Goal: Task Accomplishment & Management: Complete application form

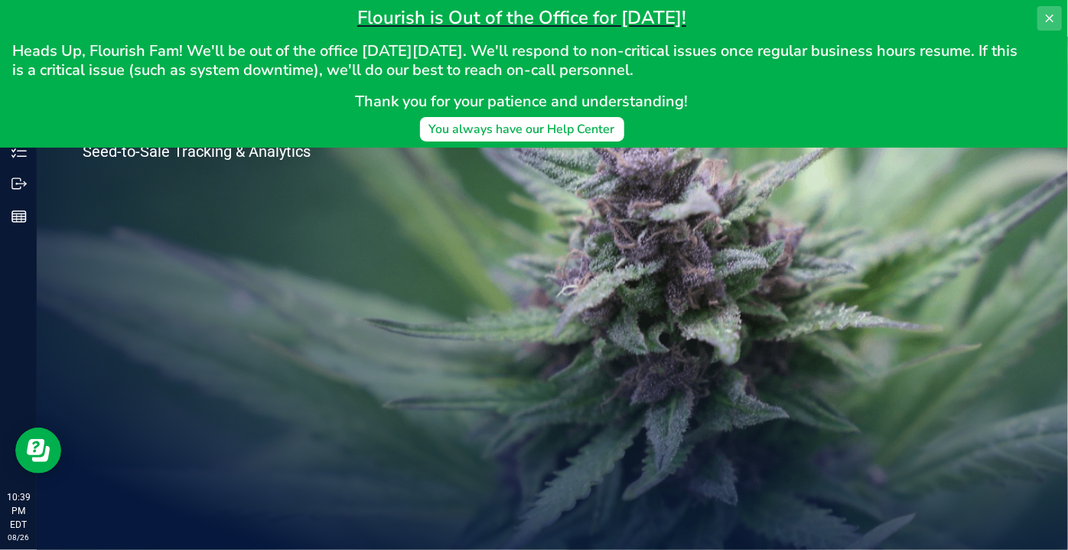
click at [1049, 21] on icon at bounding box center [1049, 18] width 12 height 12
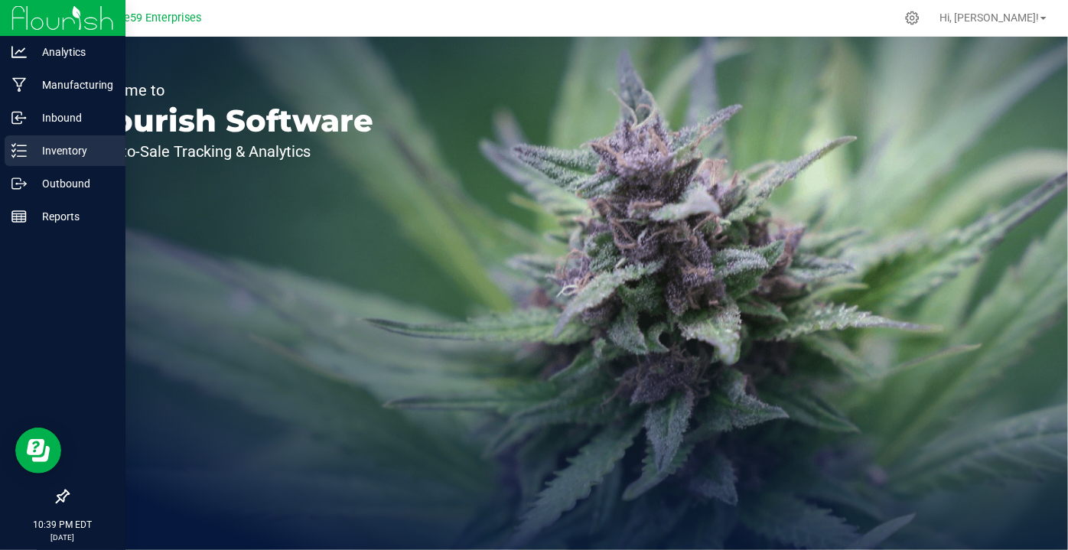
click at [62, 153] on p "Inventory" at bounding box center [73, 150] width 92 height 18
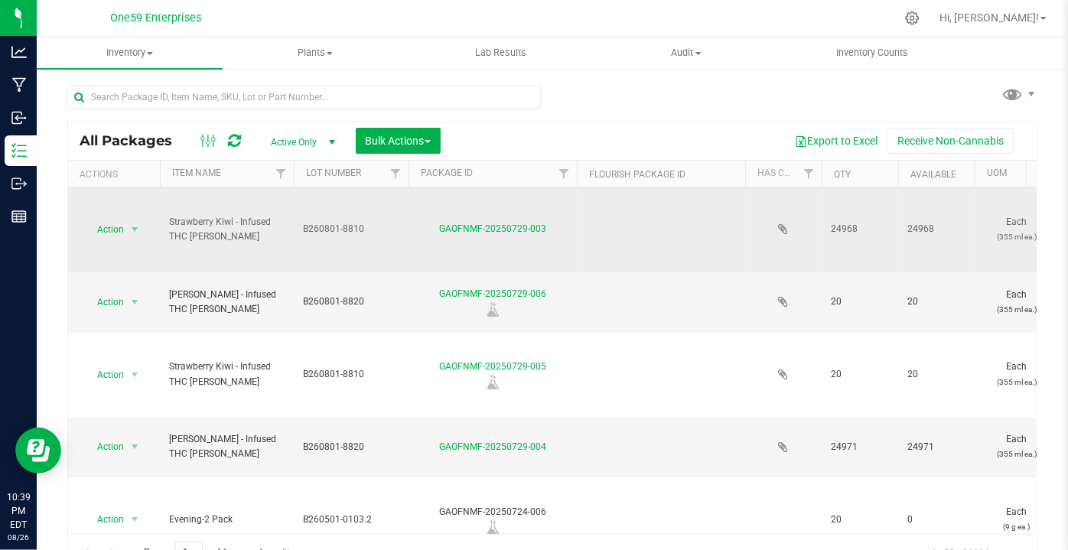
drag, startPoint x: 557, startPoint y: 226, endPoint x: 434, endPoint y: 232, distance: 123.2
click at [434, 232] on div "GAOFNMF-20250729-003" at bounding box center [492, 229] width 173 height 15
copy link "GAOFNMF-20250729-003"
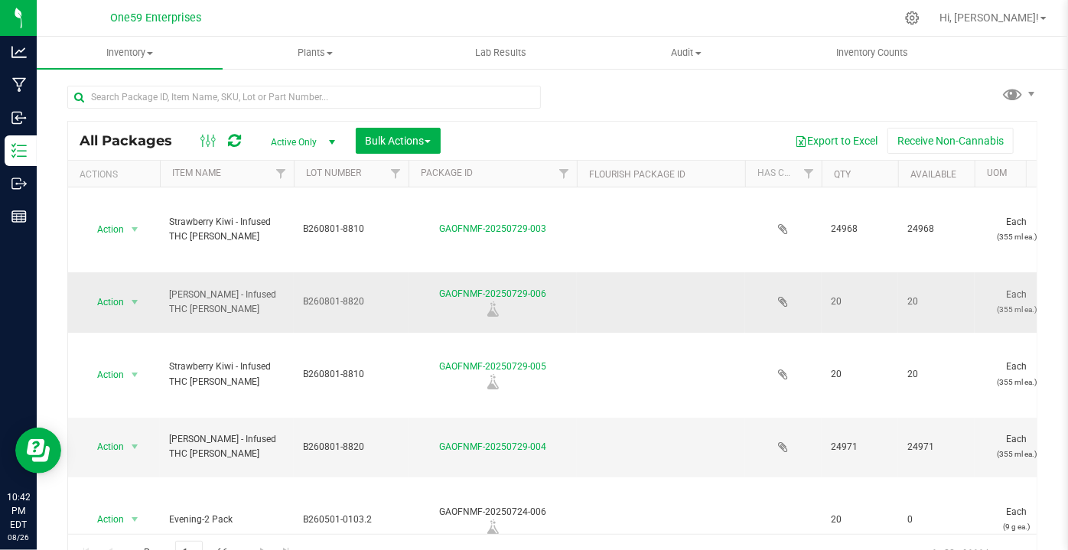
drag, startPoint x: 552, startPoint y: 289, endPoint x: 548, endPoint y: 297, distance: 8.6
click at [548, 297] on div "GAOFNMF-20250729-006" at bounding box center [492, 302] width 173 height 30
click at [555, 294] on div "GAOFNMF-20250729-006" at bounding box center [492, 302] width 173 height 30
drag, startPoint x: 551, startPoint y: 293, endPoint x: 441, endPoint y: 294, distance: 110.1
click at [441, 294] on div "GAOFNMF-20250729-006" at bounding box center [492, 302] width 173 height 30
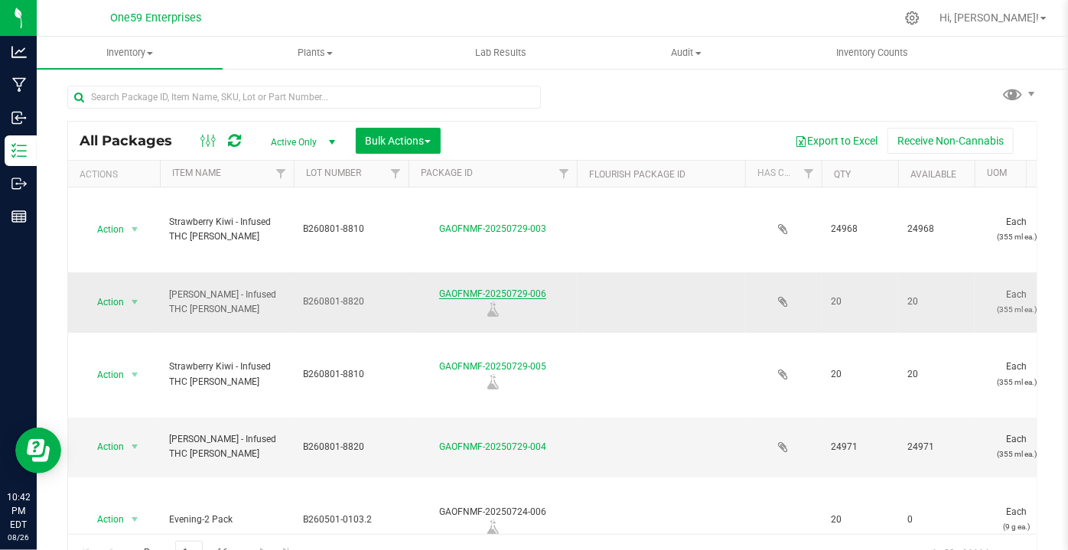
copy link "GAOFNMF-20250729-006"
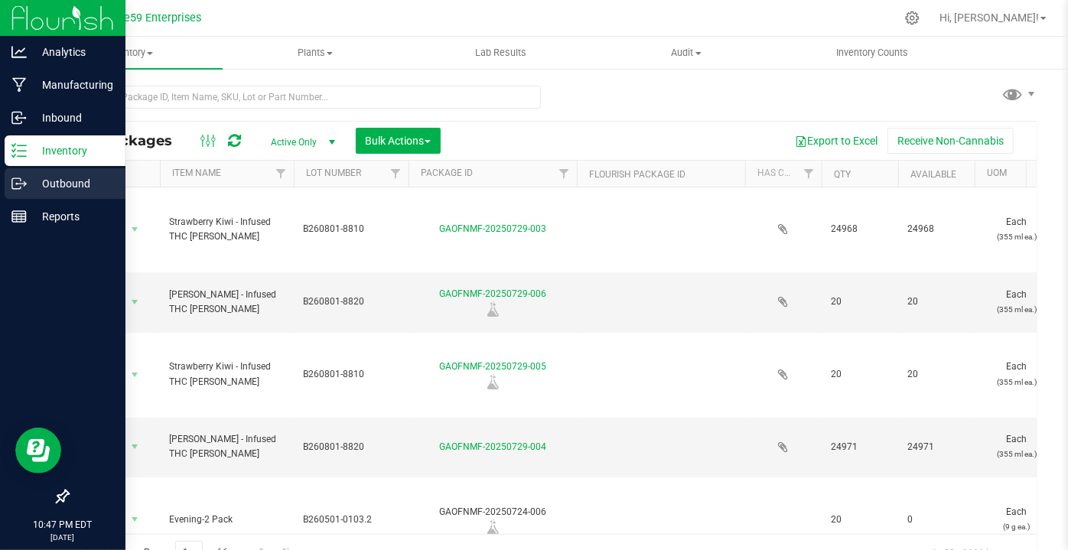
click at [47, 177] on p "Outbound" at bounding box center [73, 183] width 92 height 18
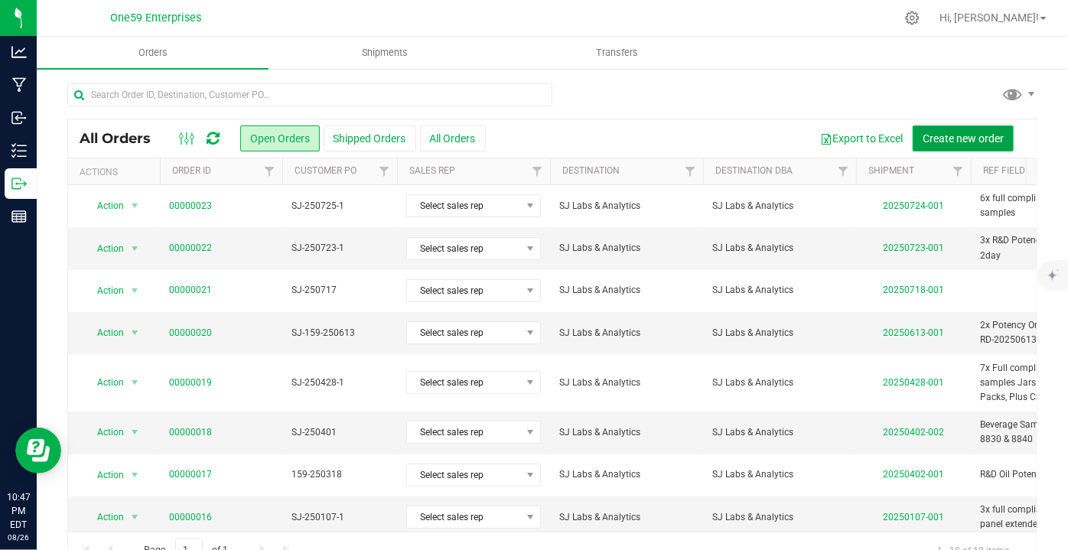
click at [985, 138] on span "Create new order" at bounding box center [962, 138] width 81 height 12
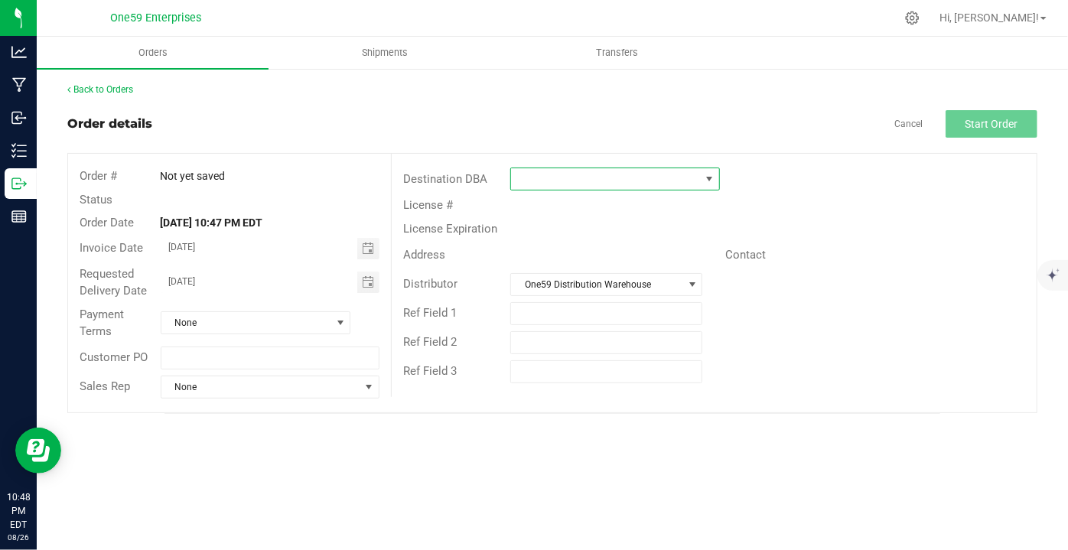
click at [624, 187] on span at bounding box center [605, 178] width 188 height 21
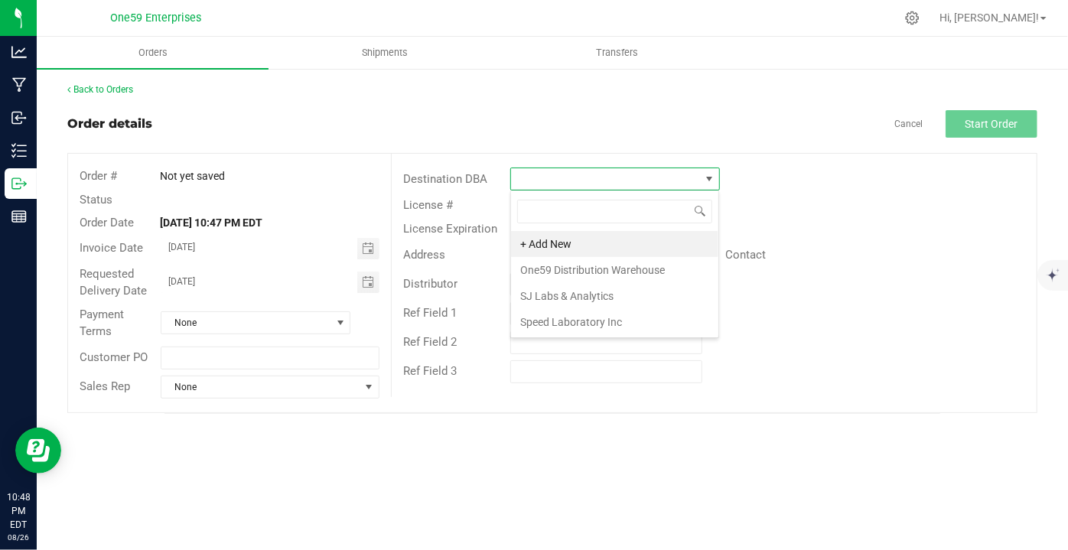
scroll to position [22, 209]
click at [619, 271] on li "One59 Distribution Warehouse" at bounding box center [614, 270] width 207 height 26
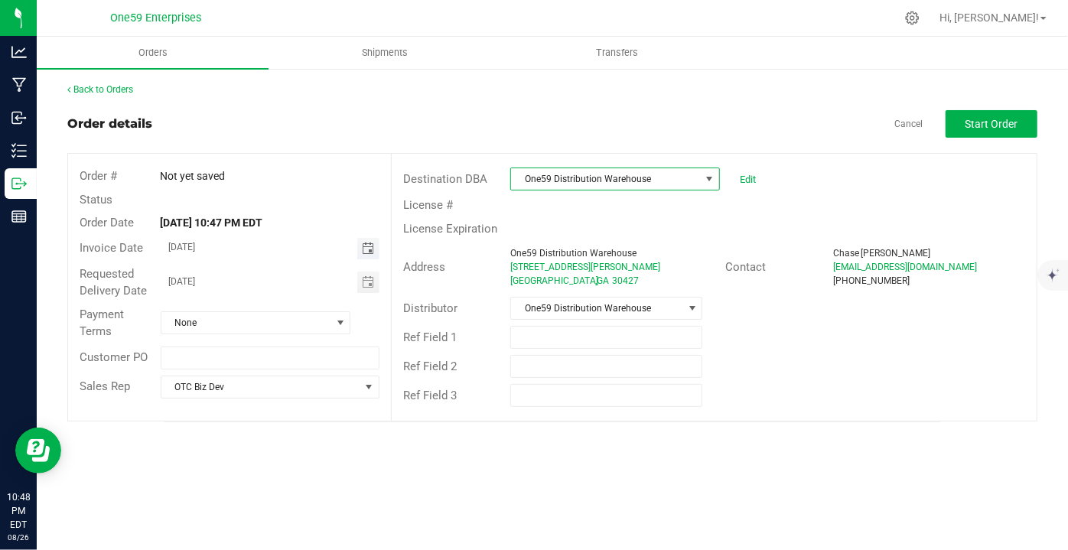
click at [366, 252] on span "Toggle calendar" at bounding box center [368, 248] width 12 height 12
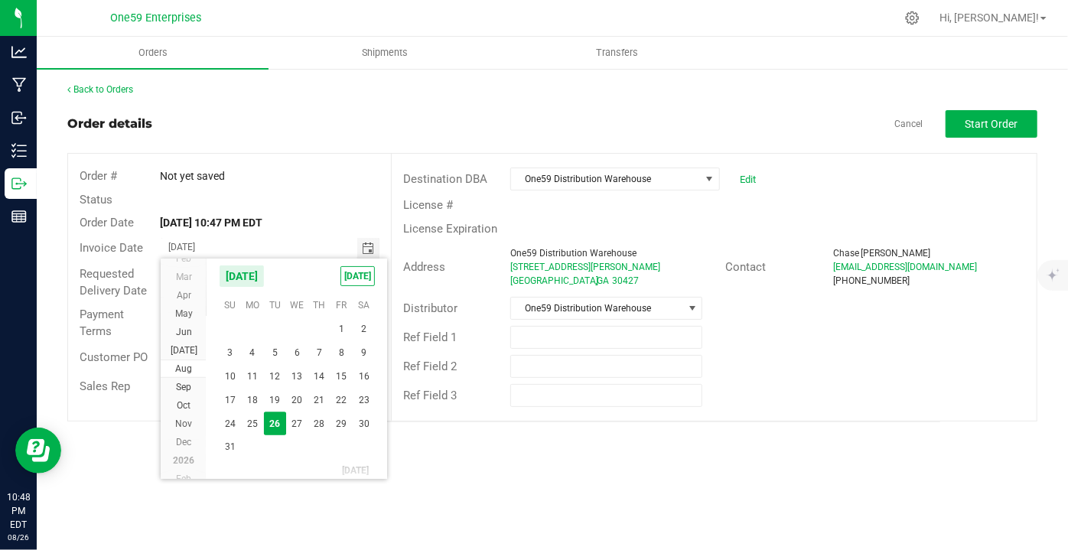
click at [255, 372] on span "11" at bounding box center [252, 377] width 22 height 24
type input "[DATE]"
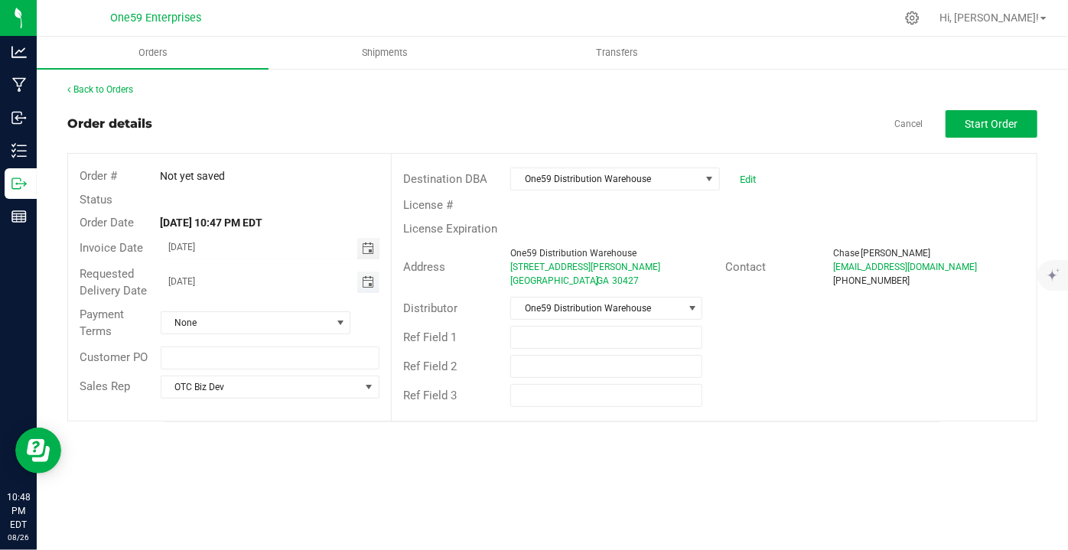
click at [371, 283] on span "Toggle calendar" at bounding box center [368, 282] width 12 height 12
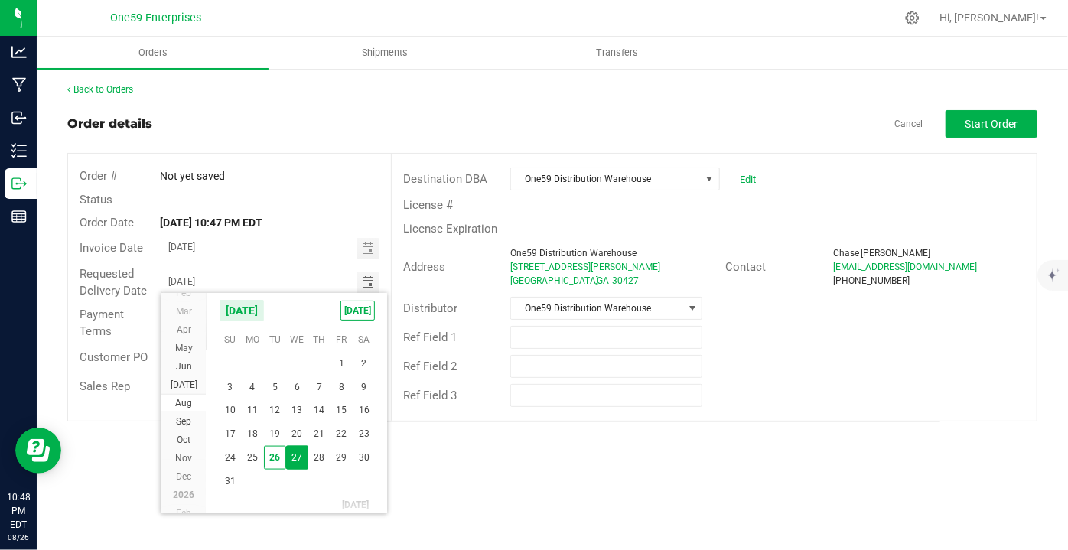
click at [254, 413] on span "11" at bounding box center [252, 410] width 22 height 24
type input "[DATE]"
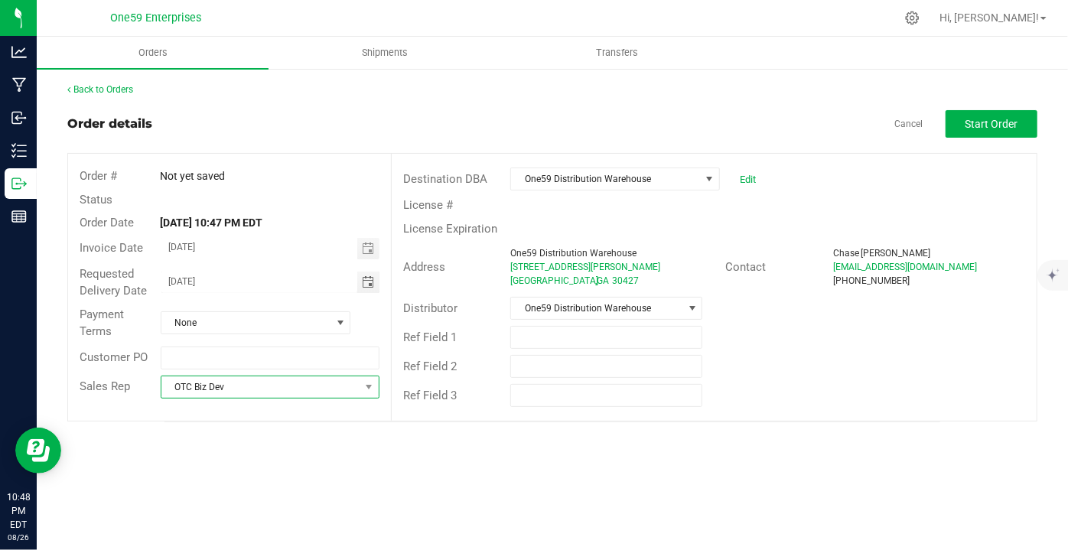
click at [246, 389] on span "OTC Biz Dev" at bounding box center [260, 386] width 199 height 21
click at [247, 388] on span "OTC Biz Dev" at bounding box center [260, 386] width 199 height 21
click at [210, 343] on div "Customer PO" at bounding box center [229, 357] width 323 height 29
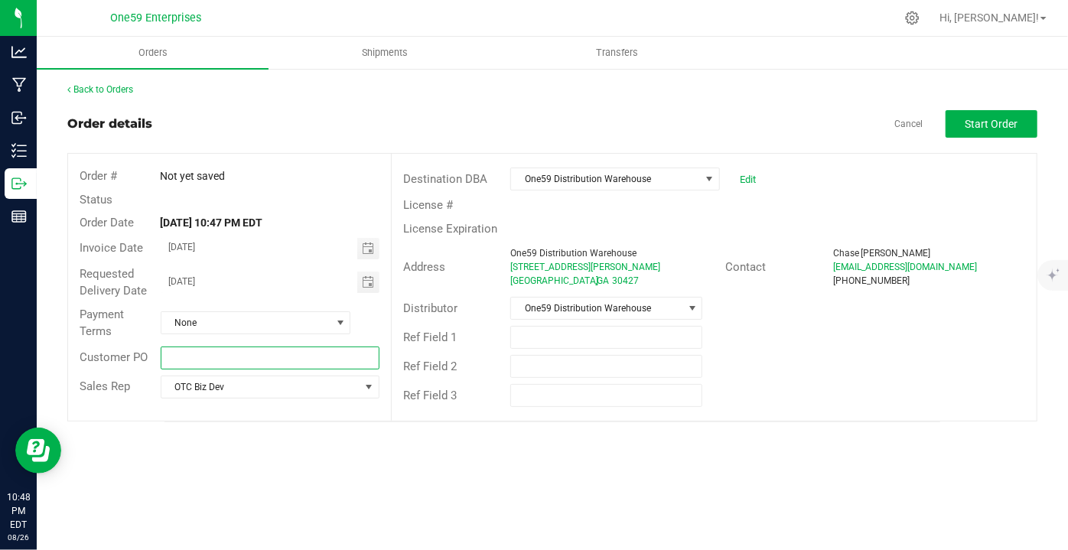
click at [214, 350] on input "text" at bounding box center [270, 357] width 219 height 23
type input "20250811-1"
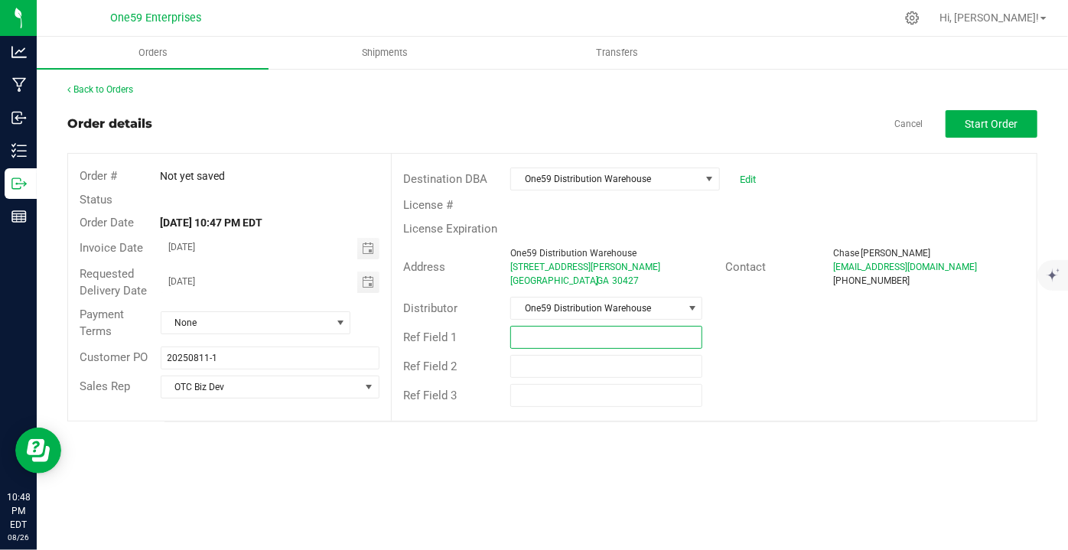
click at [565, 333] on input "text" at bounding box center [606, 337] width 192 height 23
drag, startPoint x: 572, startPoint y: 339, endPoint x: 473, endPoint y: 346, distance: 99.7
click at [473, 346] on div "Ref Field 1 10mg Black Cherry / Lemonade (8880) / Strawberry (8810) / Ginger Li…" at bounding box center [714, 337] width 645 height 29
click at [538, 340] on input "10mg Black Cherry / Lemonade (8880) / Strawberry (8810) / Ginger Lime (8820)" at bounding box center [606, 337] width 192 height 23
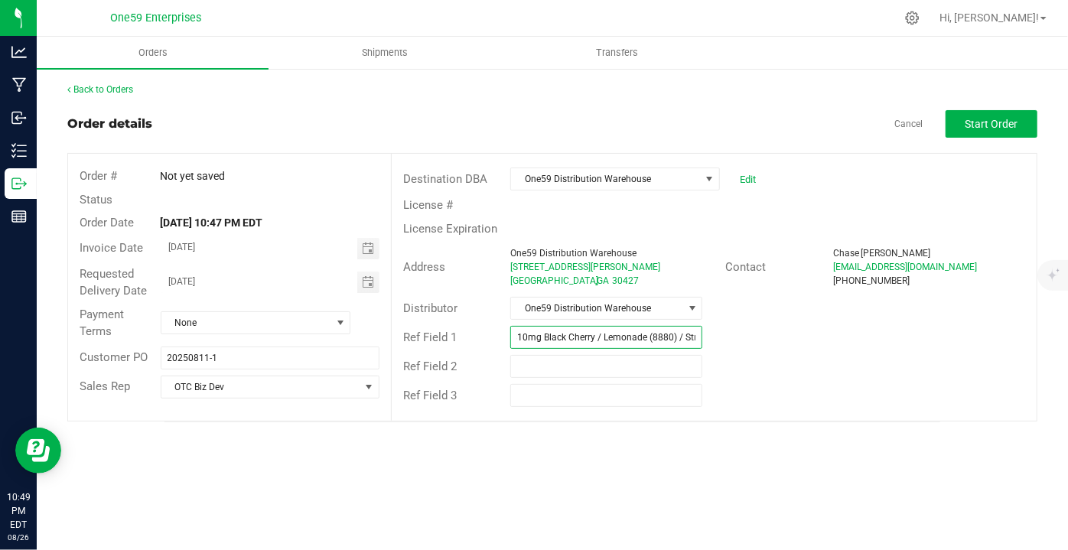
click at [594, 332] on input "10mg Black Cherry / Lemonade (8880) / Strawberry (8810) / Ginger Lime (8820)" at bounding box center [606, 337] width 192 height 23
drag, startPoint x: 536, startPoint y: 337, endPoint x: 493, endPoint y: 334, distance: 42.9
click at [494, 334] on div "Ref Field 1 10mg Black Cherry (8860) / Lemonade (8880) / Strawberry (8810) / Gi…" at bounding box center [714, 337] width 645 height 29
type input "Black Cherry (8860) / Lemonade (8880) / Strawberry (8810) / Ginger Lime (8820)"
click at [548, 364] on input "text" at bounding box center [606, 366] width 192 height 23
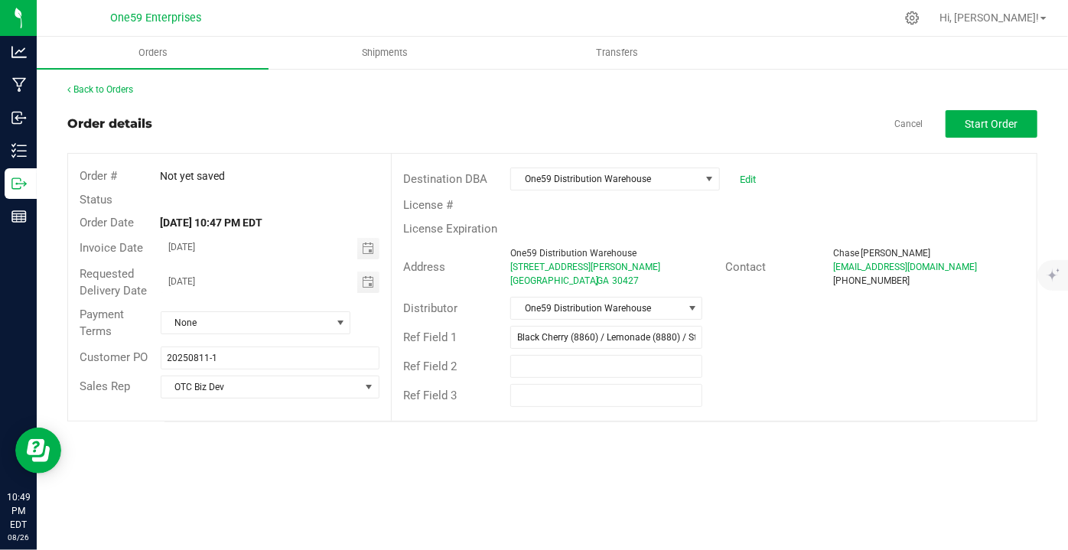
click at [805, 327] on div "Ref Field 1 Black Cherry (8860) / Lemonade (8880) / Strawberry (8810) / Ginger …" at bounding box center [714, 337] width 645 height 29
click at [980, 125] on span "Start Order" at bounding box center [991, 124] width 53 height 12
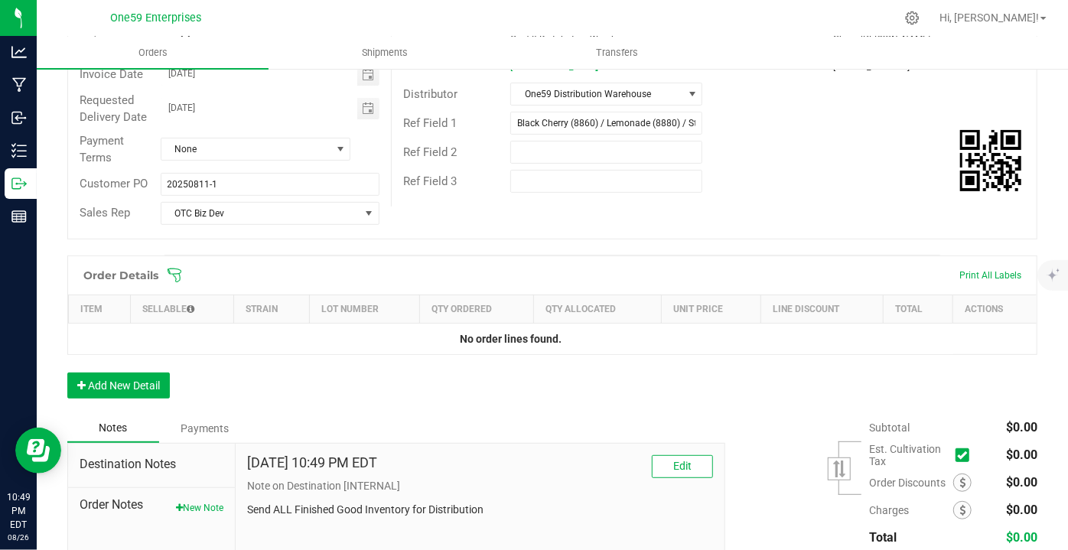
scroll to position [216, 0]
click at [109, 383] on button "Add New Detail" at bounding box center [118, 384] width 102 height 26
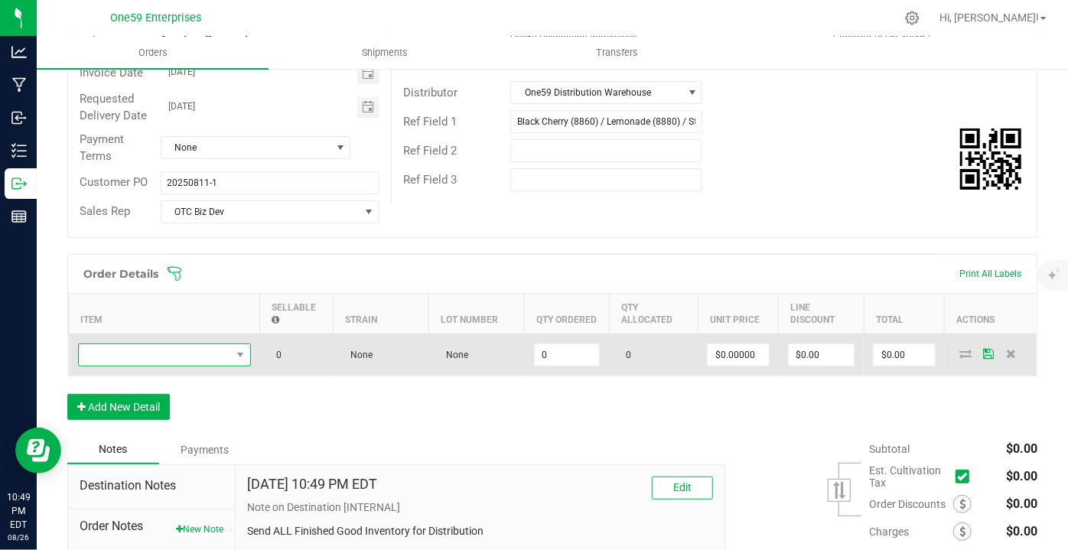
click at [174, 351] on span "NO DATA FOUND" at bounding box center [155, 354] width 152 height 21
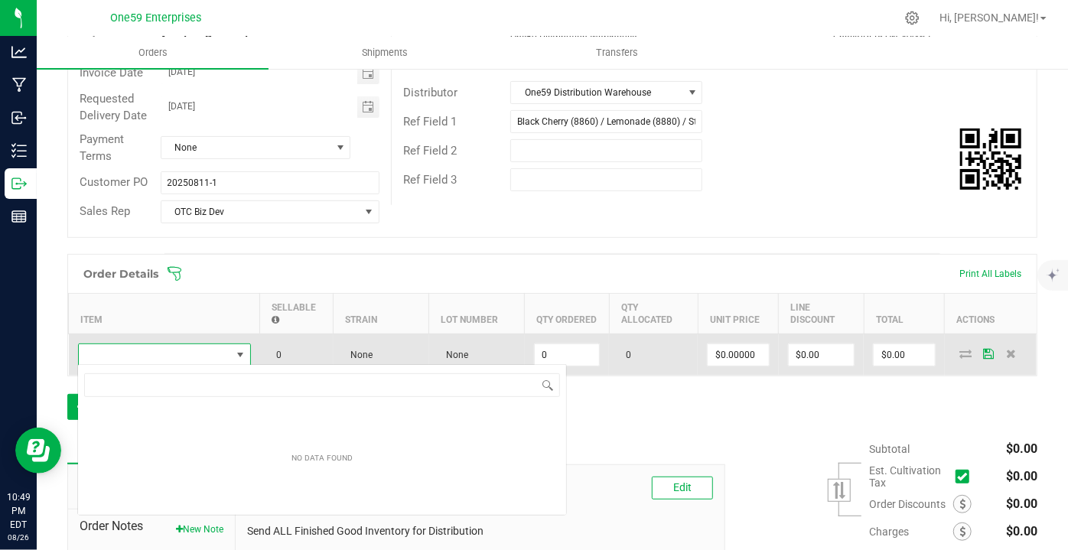
scroll to position [22, 173]
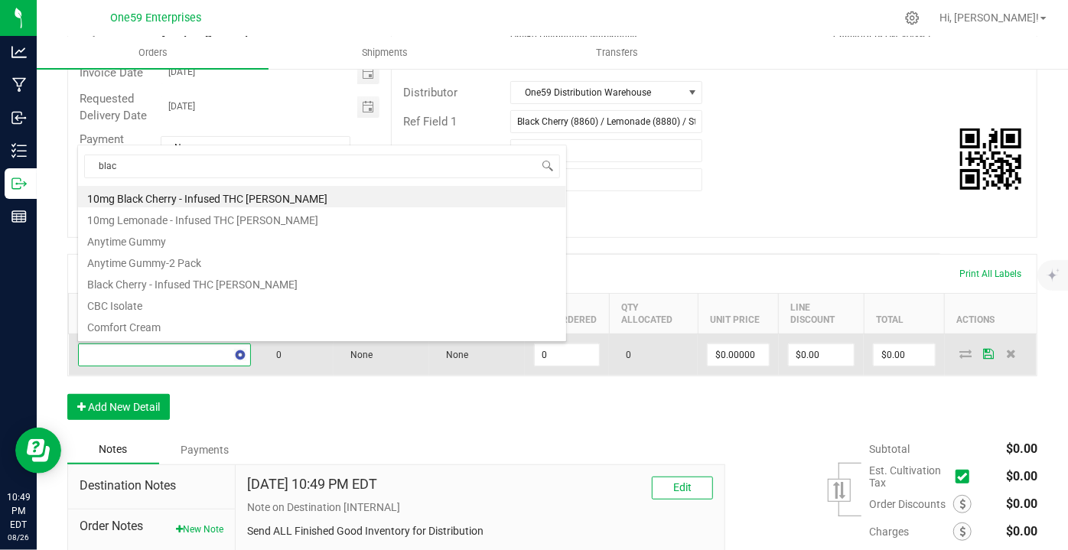
type input "black"
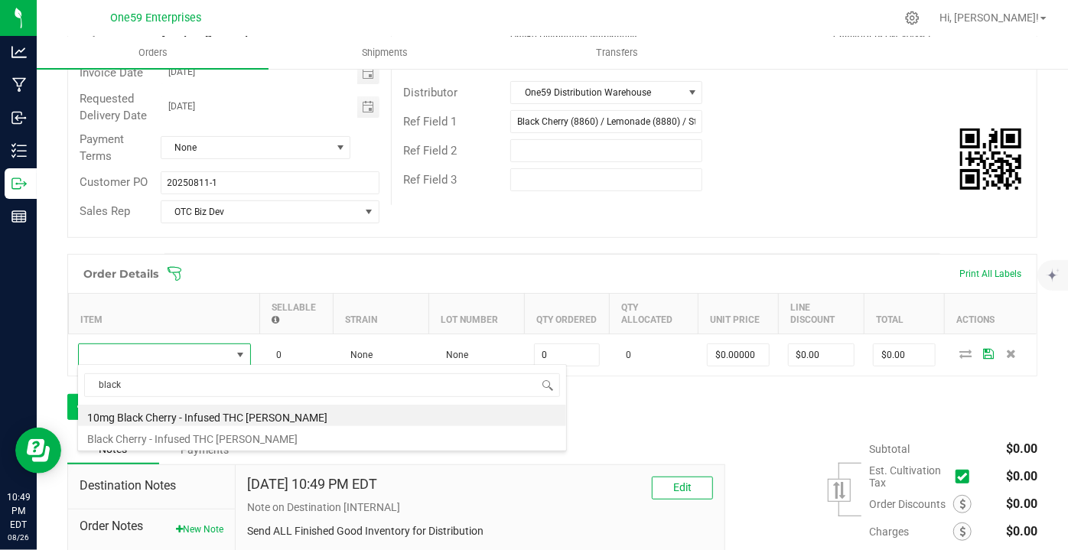
click at [171, 413] on li "10mg Black Cherry - Infused THC [PERSON_NAME]" at bounding box center [322, 415] width 488 height 21
type input "0 ea"
type input "$2.25000"
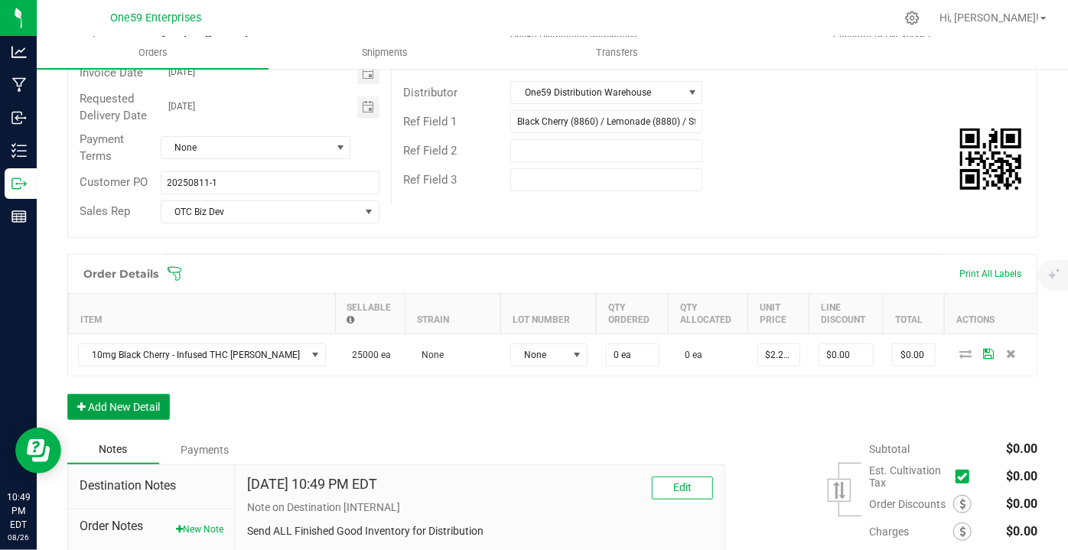
click at [147, 405] on button "Add New Detail" at bounding box center [118, 407] width 102 height 26
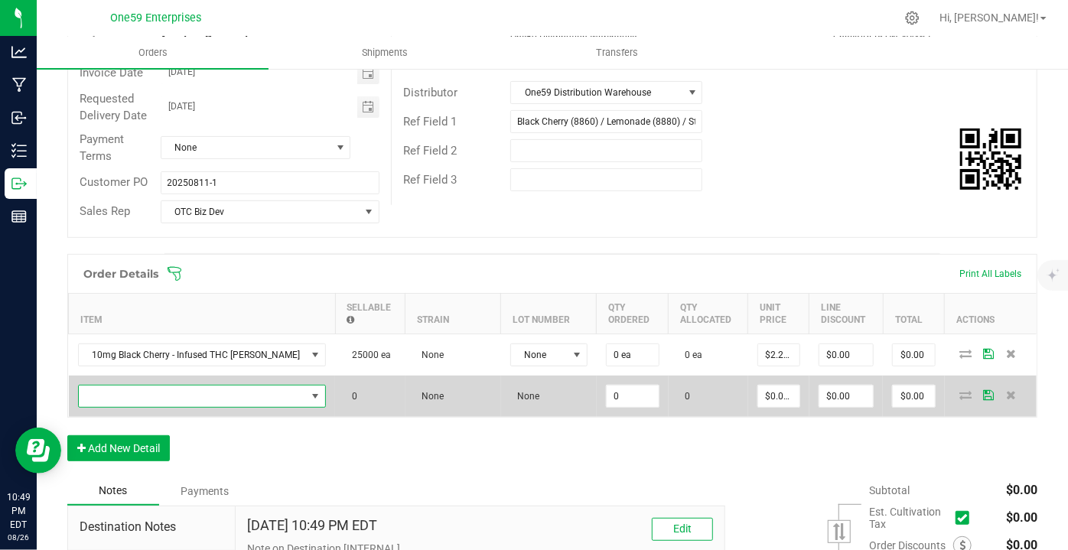
click at [145, 401] on span "NO DATA FOUND" at bounding box center [193, 395] width 228 height 21
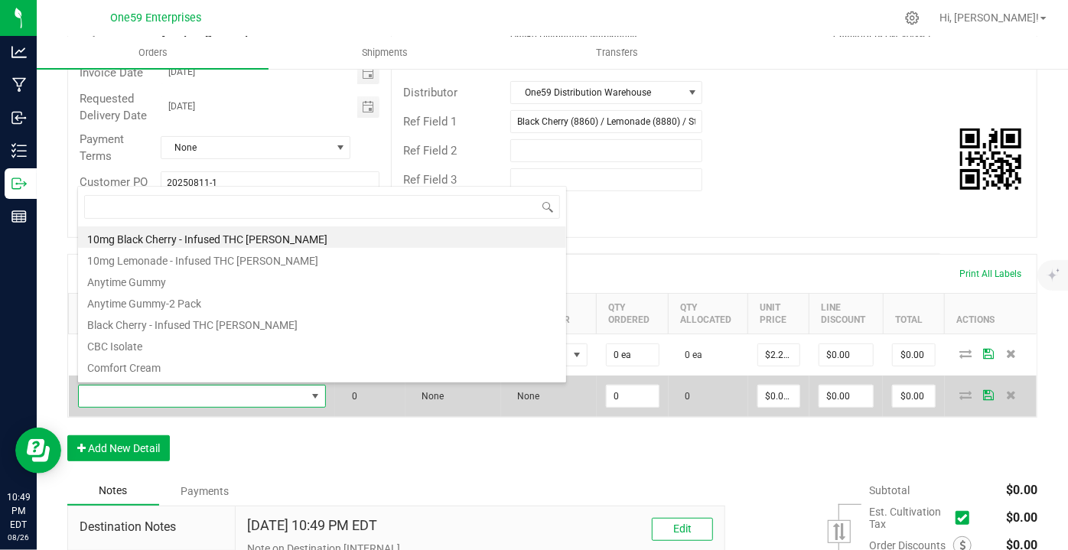
scroll to position [22, 205]
type input "lemonad"
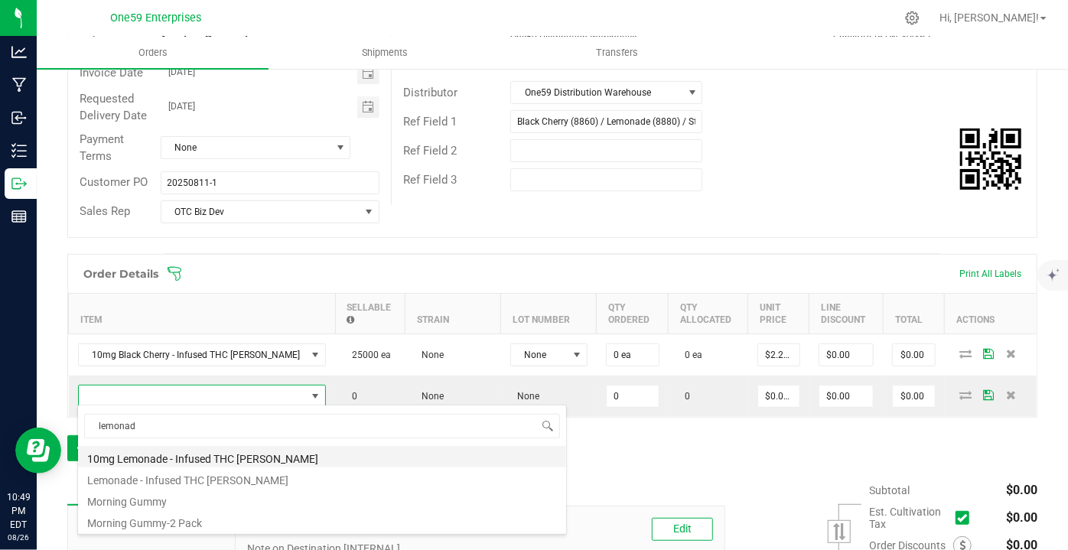
click at [151, 459] on li "10mg Lemonade - Infused THC [PERSON_NAME]" at bounding box center [322, 456] width 488 height 21
type input "0 ea"
type input "$2.25000"
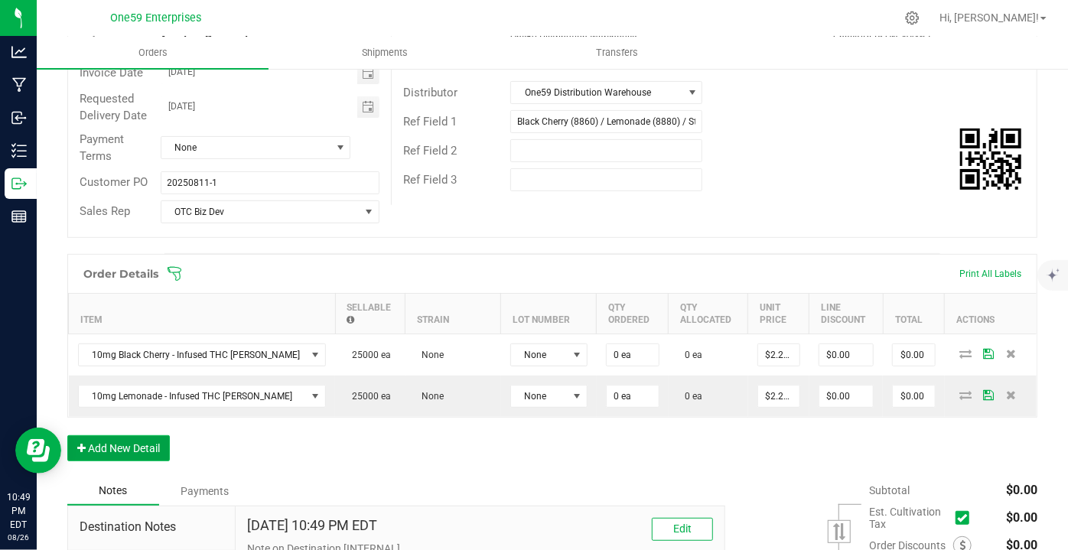
click at [141, 445] on button "Add New Detail" at bounding box center [118, 448] width 102 height 26
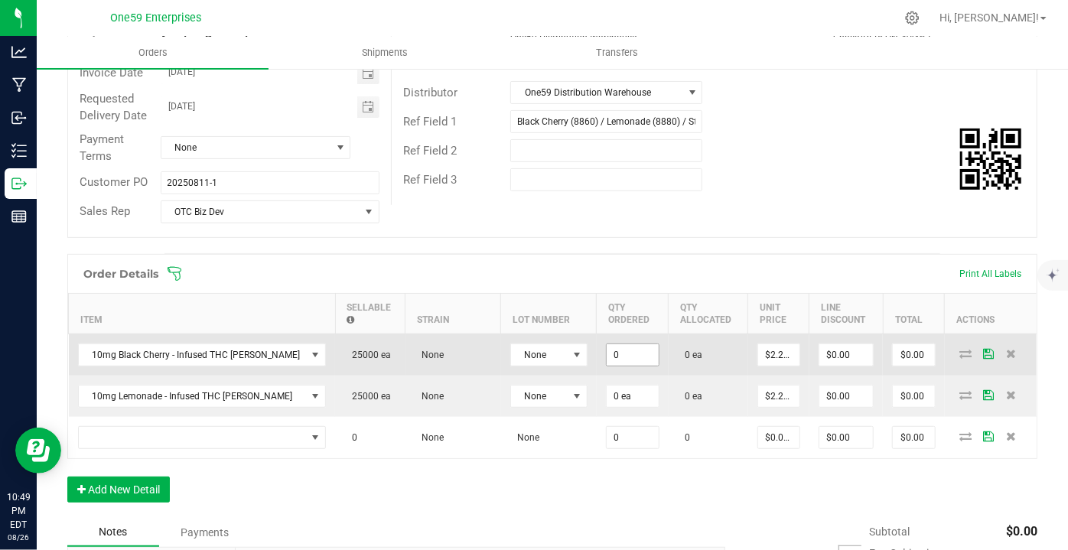
click at [606, 356] on input "0" at bounding box center [632, 354] width 52 height 21
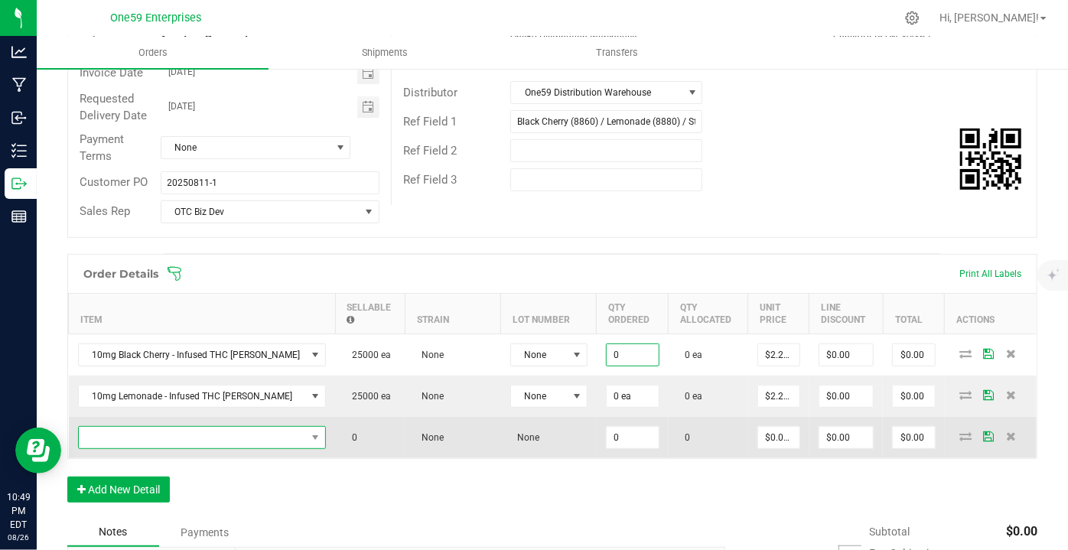
type input "0 ea"
click at [249, 436] on span "NO DATA FOUND" at bounding box center [193, 437] width 228 height 21
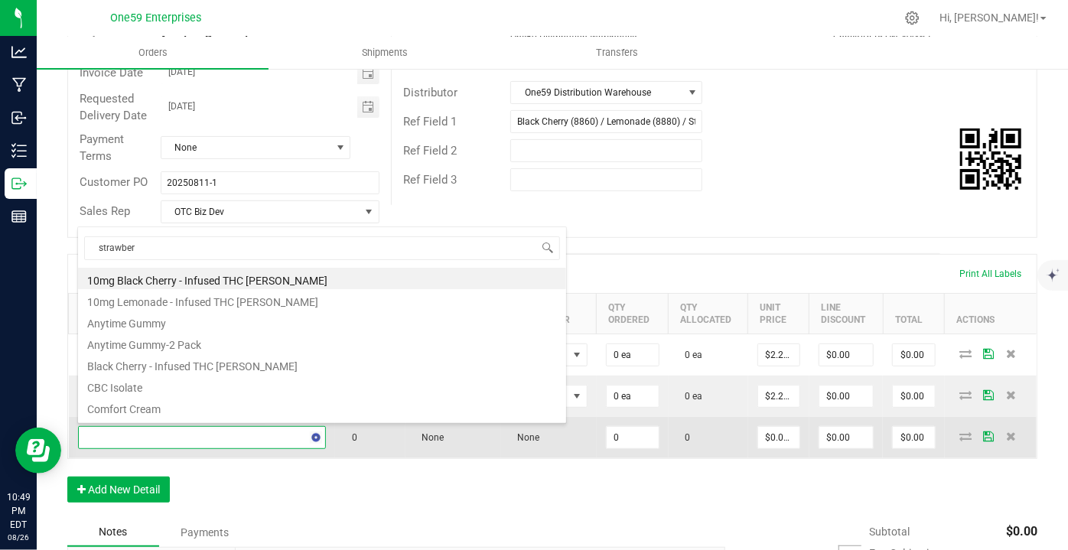
type input "strawberr"
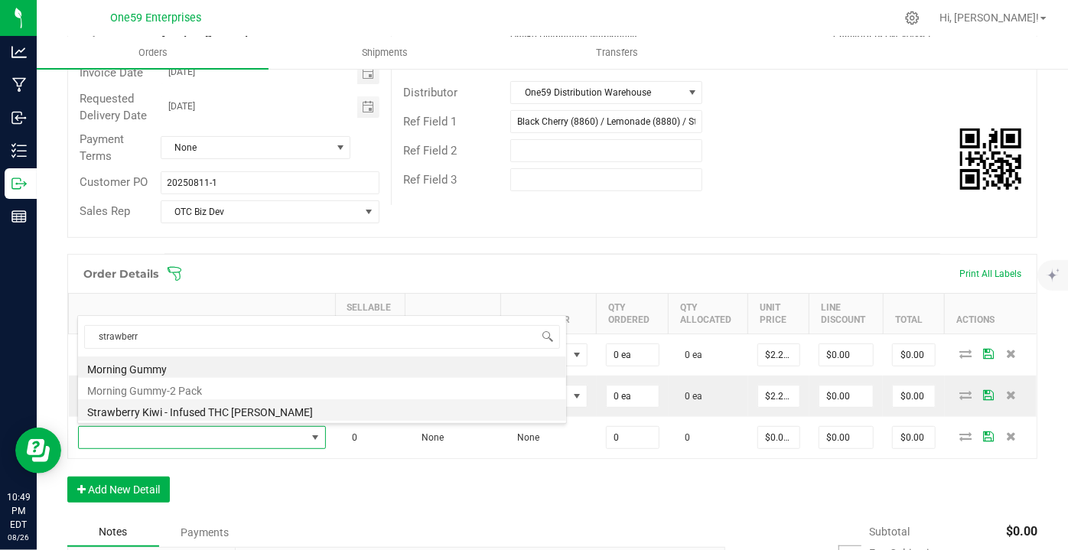
click at [159, 409] on li "Strawberry Kiwi - Infused THC [PERSON_NAME]" at bounding box center [322, 409] width 488 height 21
type input "0 ea"
type input "$2.50000"
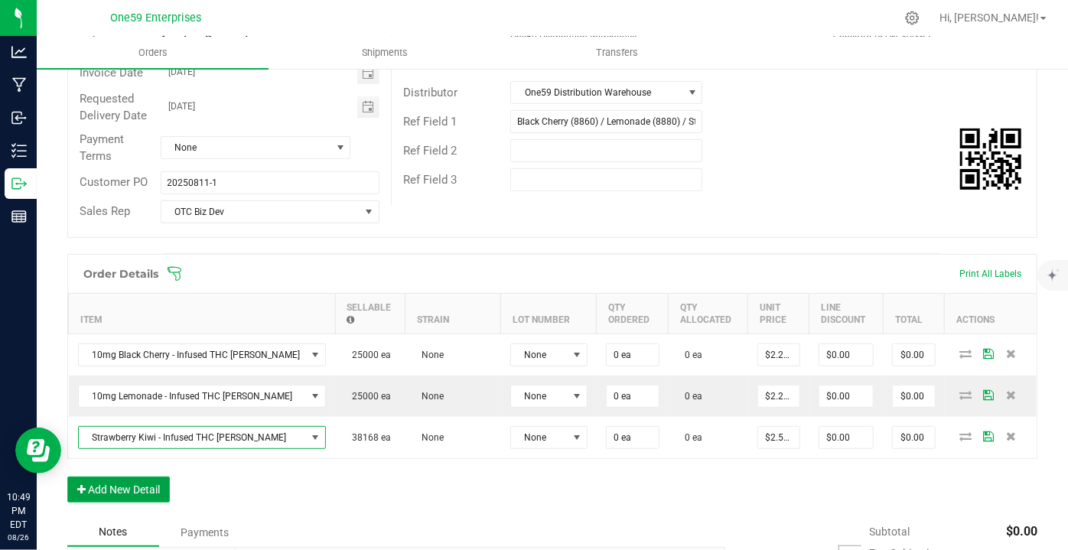
click at [142, 483] on button "Add New Detail" at bounding box center [118, 489] width 102 height 26
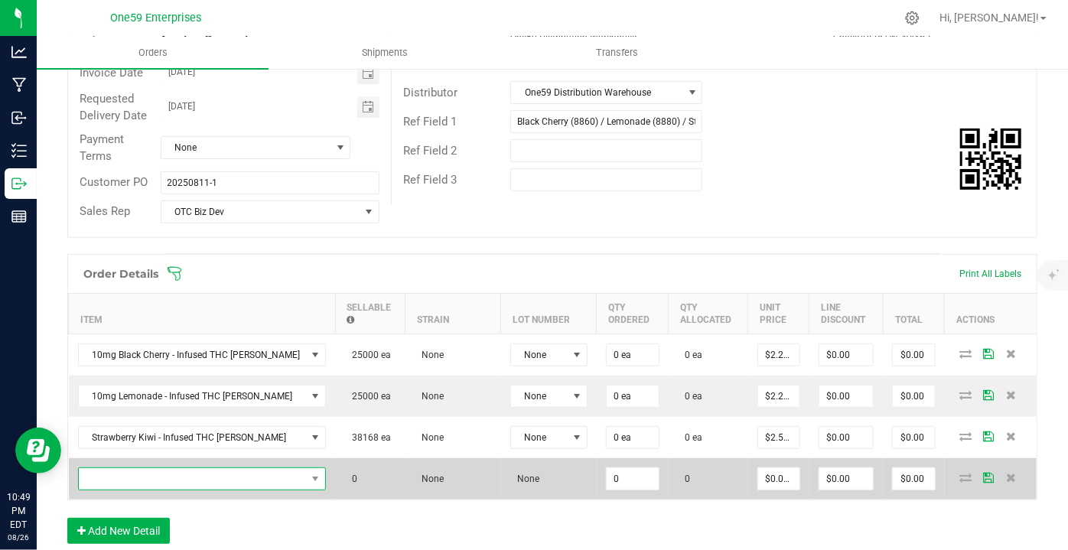
click at [143, 473] on span "NO DATA FOUND" at bounding box center [193, 478] width 228 height 21
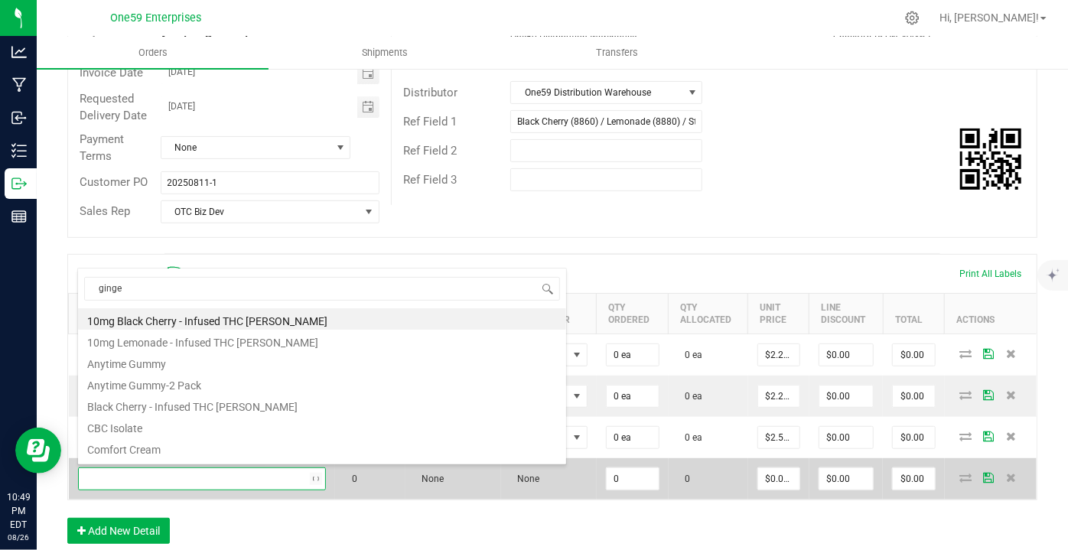
type input "ginger"
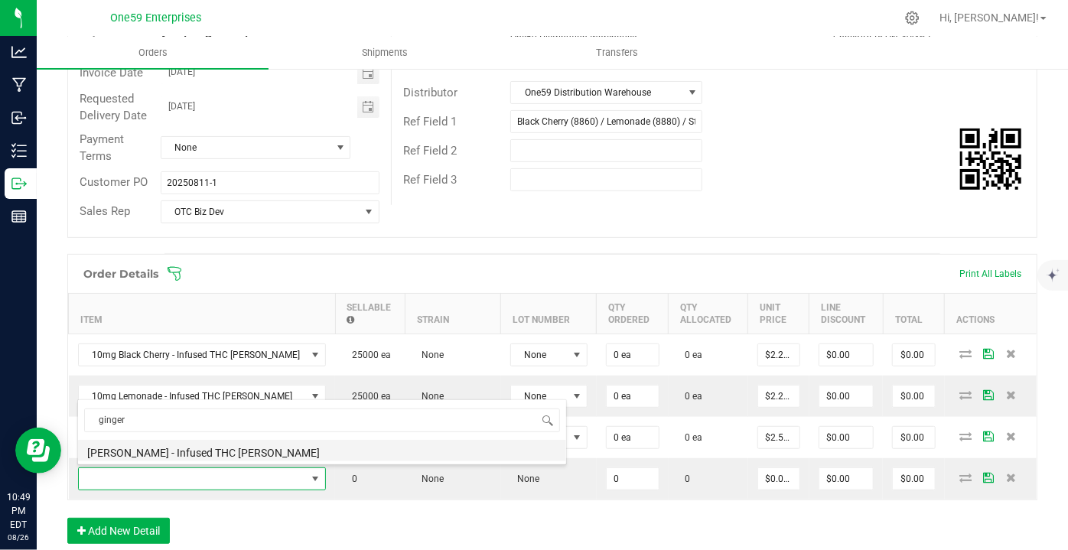
click at [150, 450] on li "[PERSON_NAME] - Infused THC [PERSON_NAME]" at bounding box center [322, 450] width 488 height 21
type input "0 ea"
type input "$2.50000"
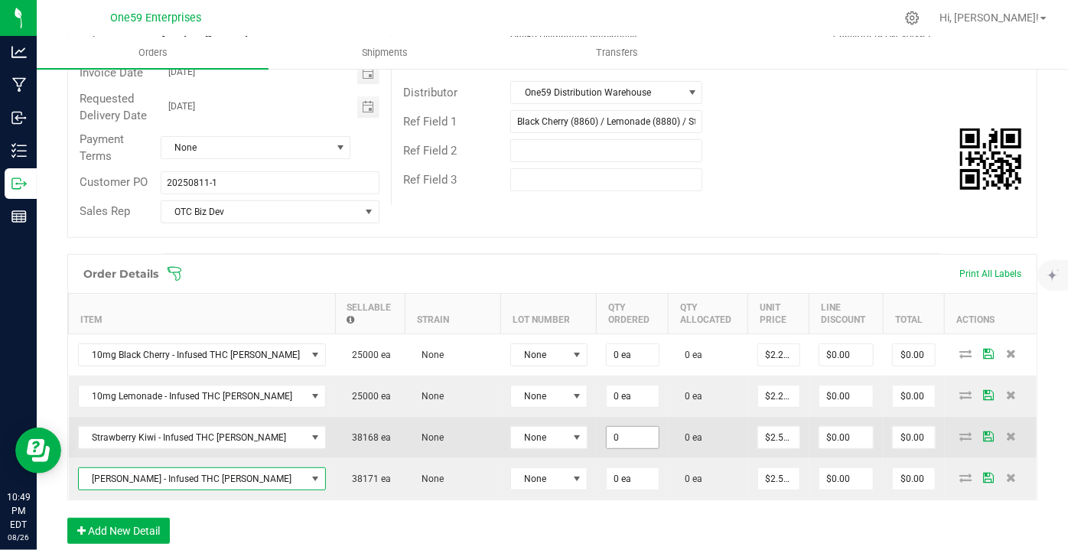
click at [606, 437] on input "0" at bounding box center [632, 437] width 52 height 21
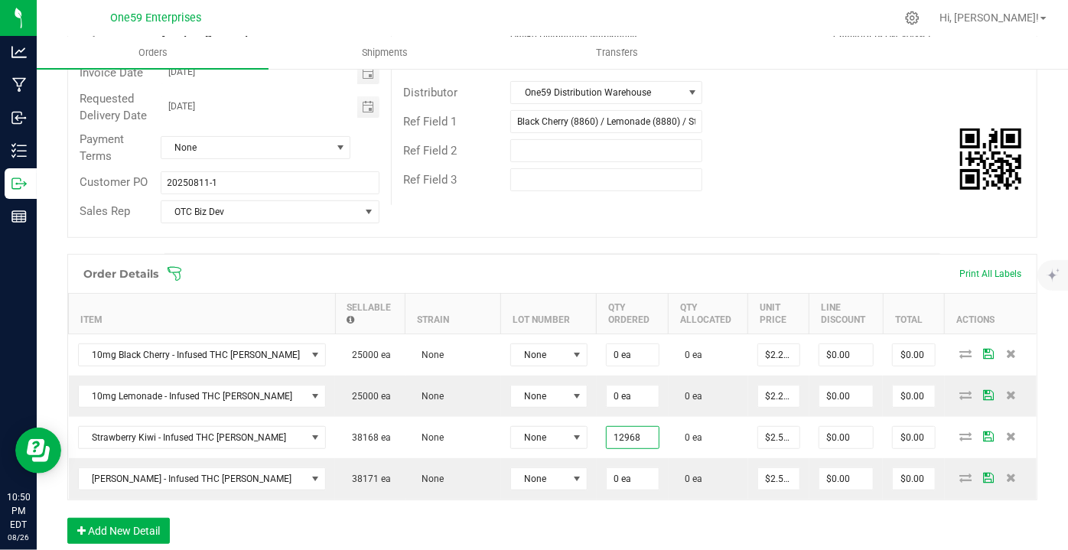
type input "12968 ea"
type input "$32,420.00"
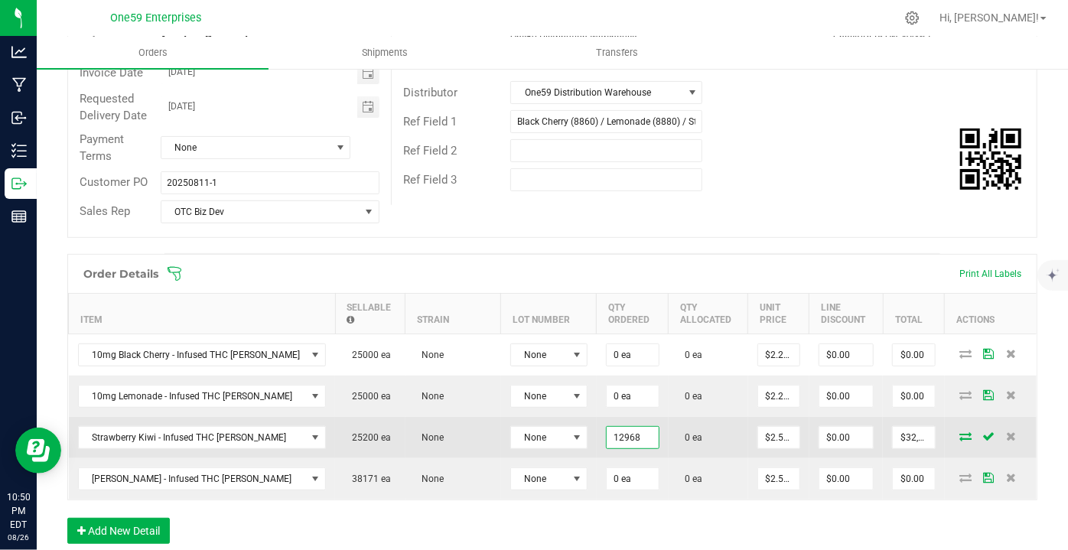
click at [606, 436] on input "12968" at bounding box center [632, 437] width 52 height 21
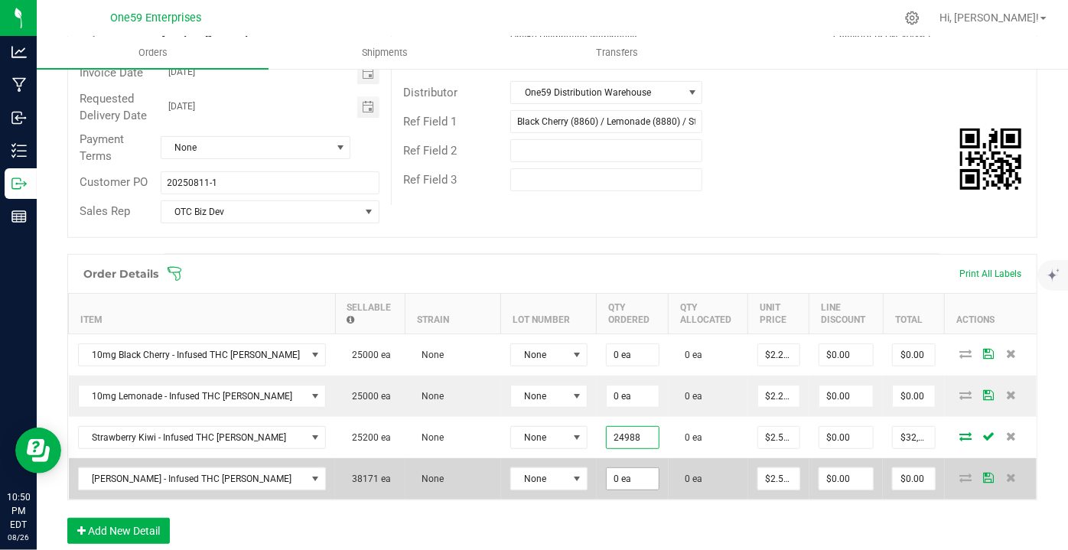
type input "24988"
type input "0"
type input "24988 ea"
type input "$62,470.00"
click at [606, 482] on input "0" at bounding box center [632, 478] width 52 height 21
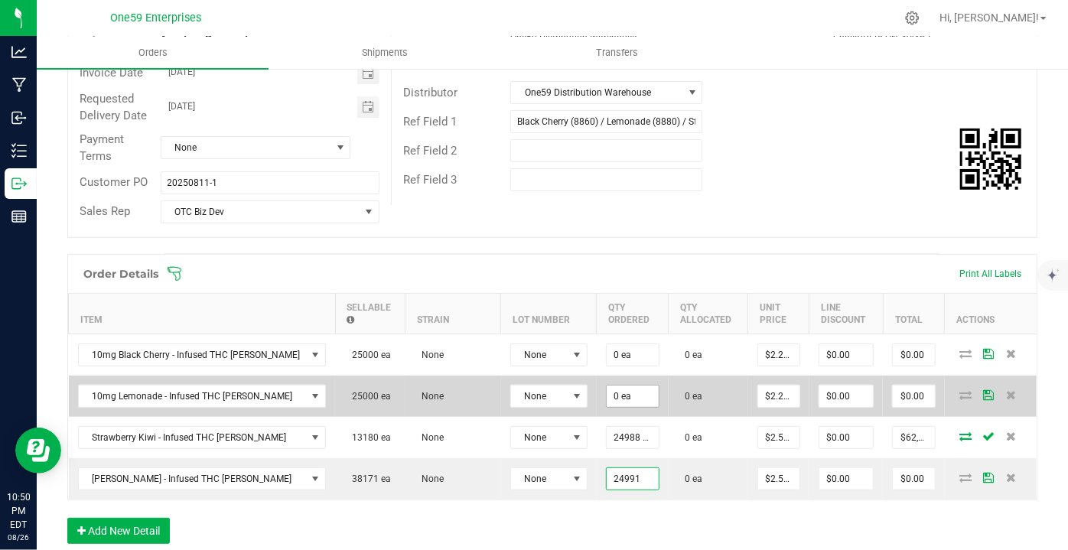
type input "24991"
type input "0"
type input "24991 ea"
type input "$62,477.50"
click at [606, 401] on input "0" at bounding box center [632, 395] width 52 height 21
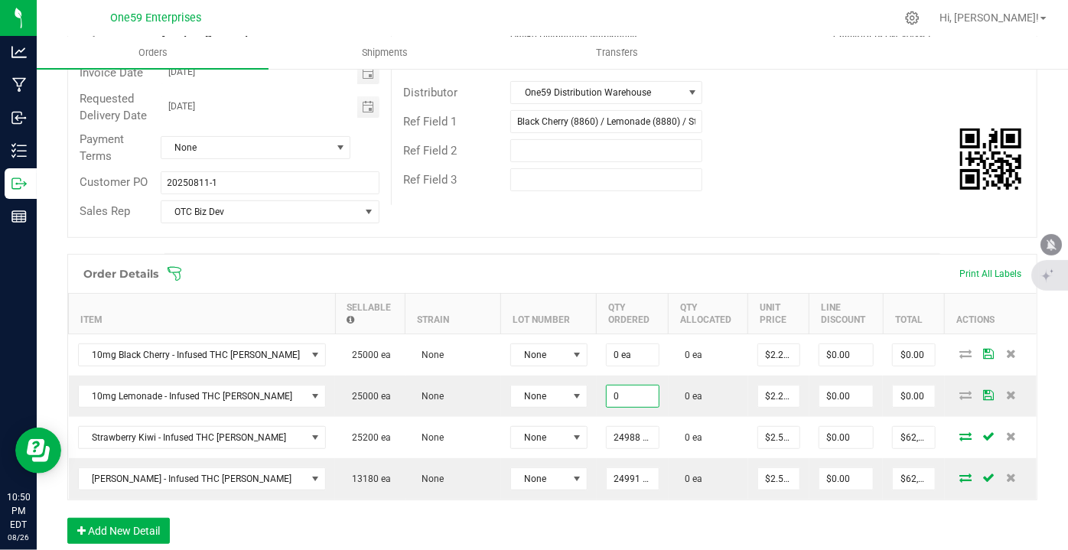
type input "0 ea"
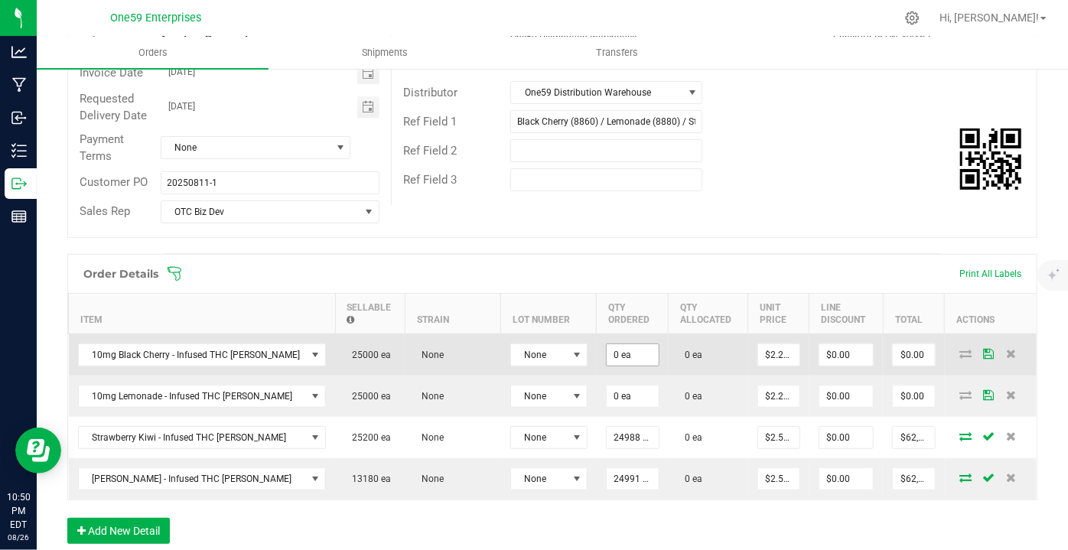
type input "0"
type input "0 ea"
click at [606, 360] on input "0" at bounding box center [632, 354] width 52 height 21
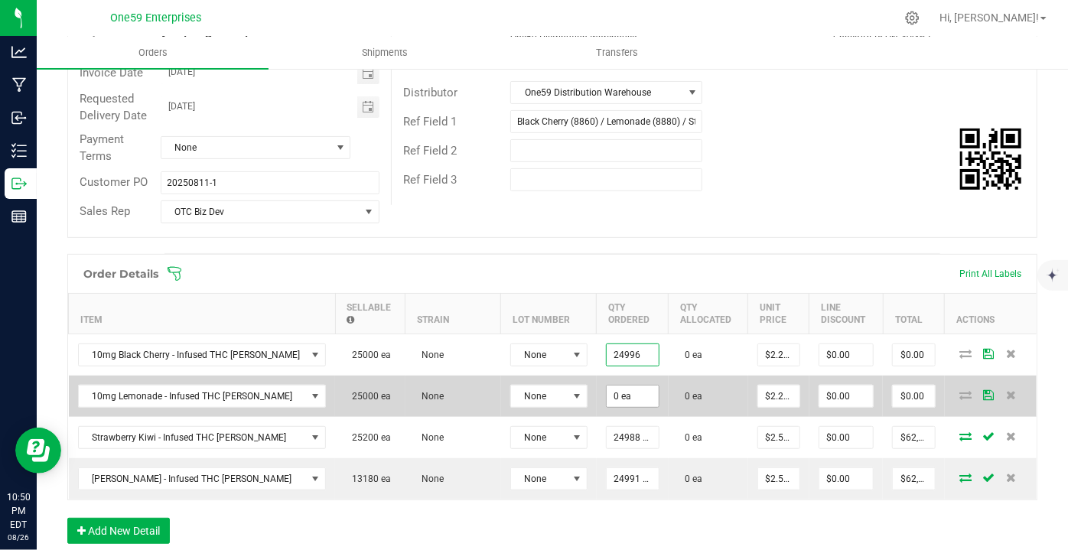
type input "24996 ea"
type input "$56,241.00"
click at [606, 389] on input "0" at bounding box center [632, 395] width 52 height 21
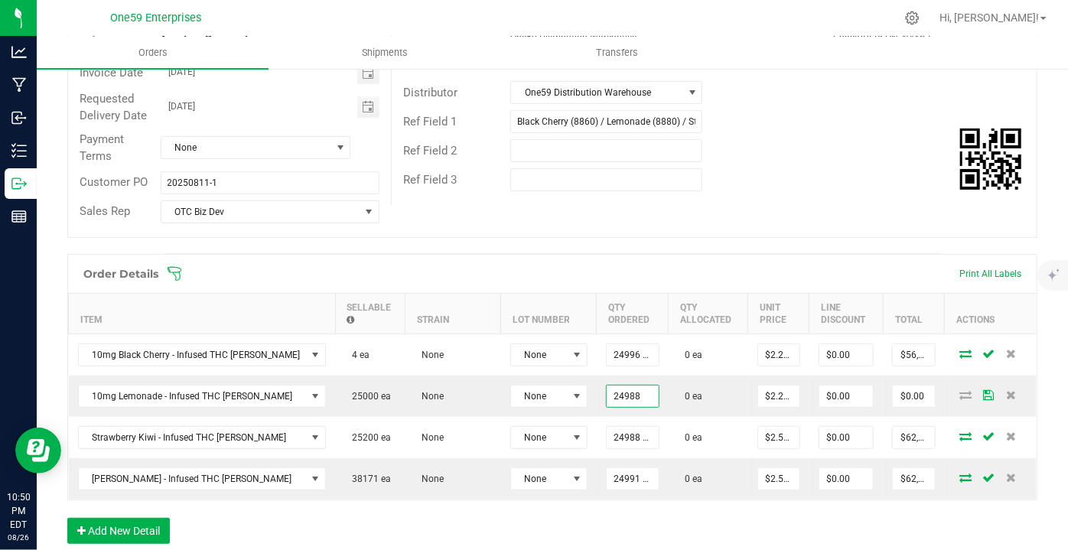
type input "24988 ea"
type input "$56,223.00"
click at [617, 513] on div "Order Details Print All Labels Item Sellable Strain Lot Number Qty Ordered Qty …" at bounding box center [552, 406] width 970 height 305
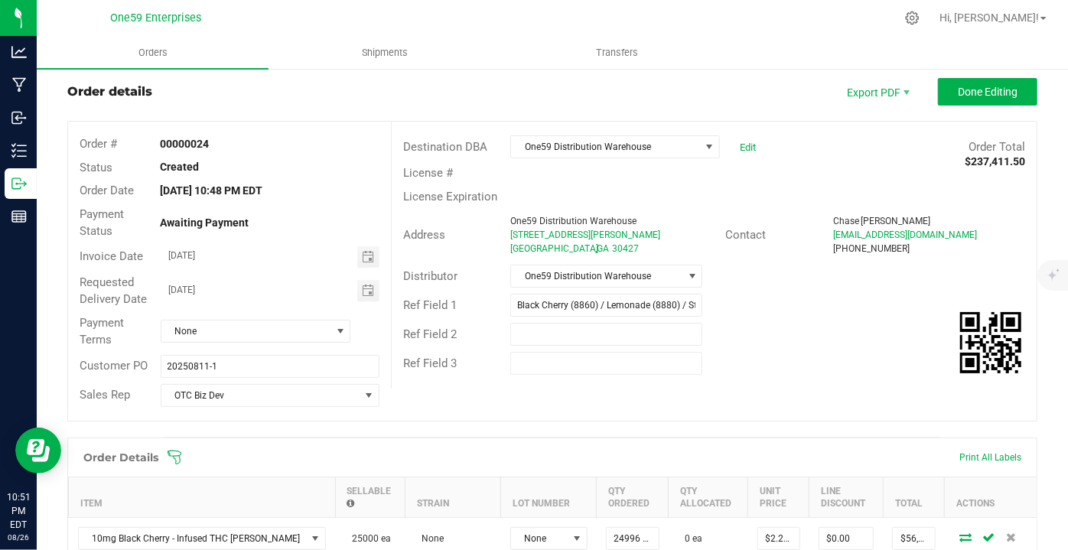
scroll to position [1, 0]
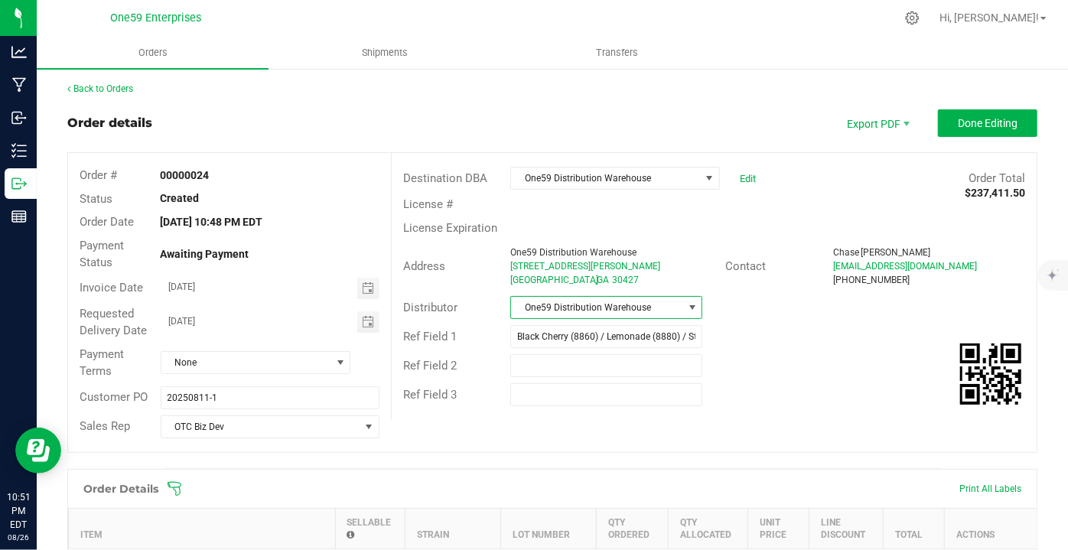
click at [663, 315] on span "One59 Distribution Warehouse" at bounding box center [596, 307] width 171 height 21
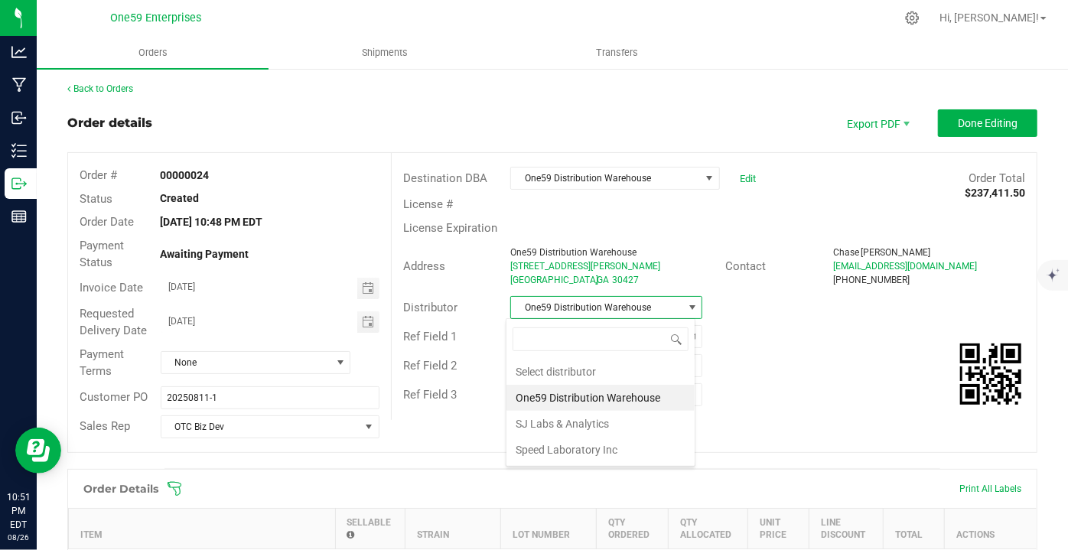
scroll to position [22, 190]
click at [667, 307] on span "One59 Distribution Warehouse" at bounding box center [596, 307] width 171 height 21
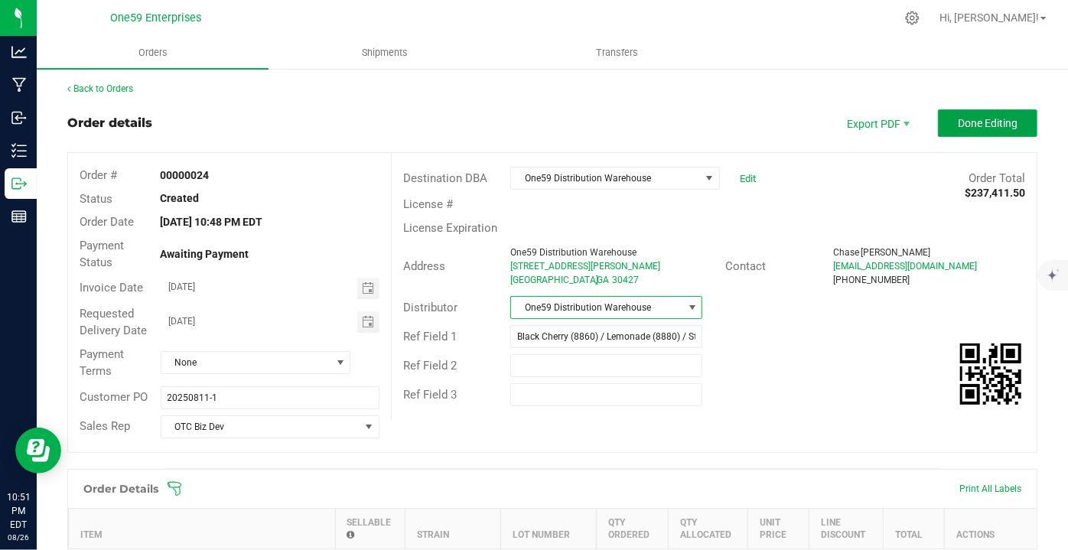
click at [958, 123] on span "Done Editing" at bounding box center [988, 123] width 60 height 12
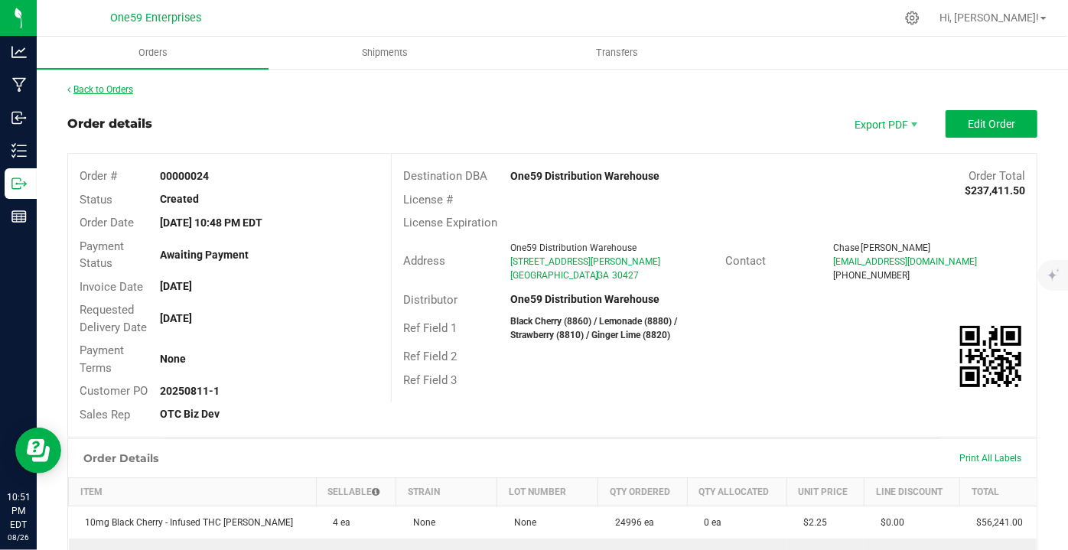
click at [119, 92] on link "Back to Orders" at bounding box center [100, 89] width 66 height 11
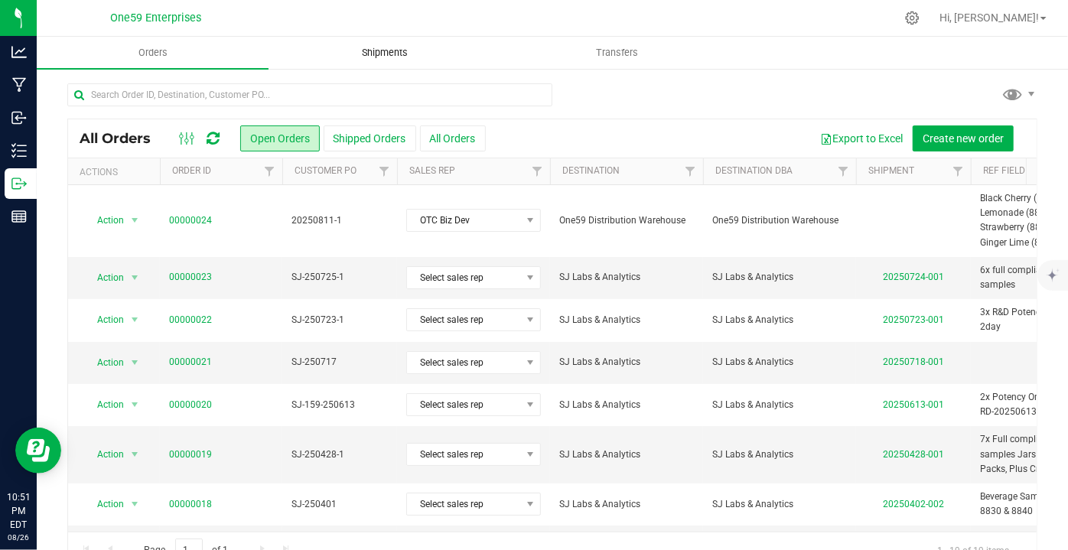
click at [368, 57] on span "Shipments" at bounding box center [384, 53] width 87 height 14
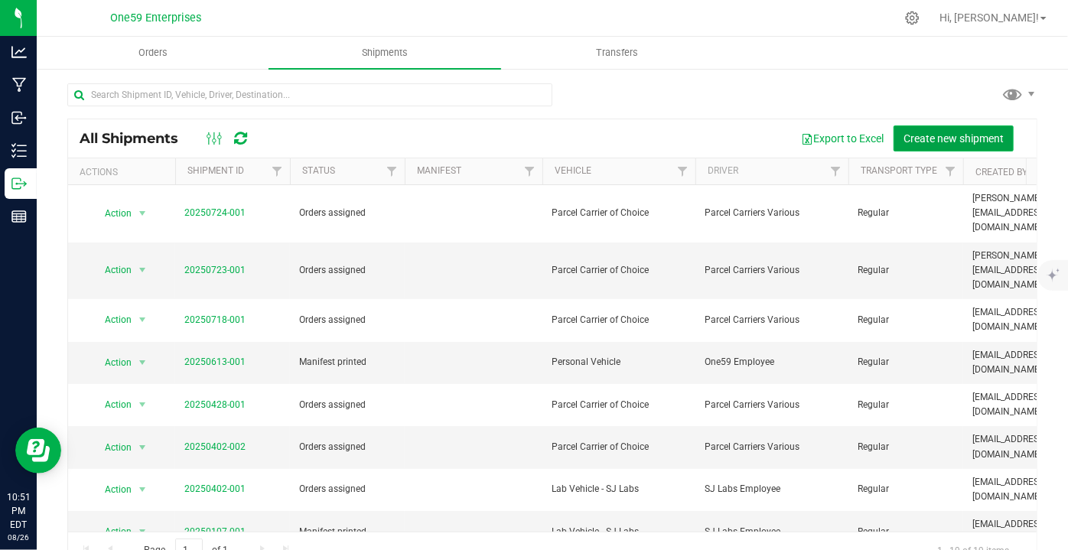
click at [914, 135] on span "Create new shipment" at bounding box center [953, 138] width 100 height 12
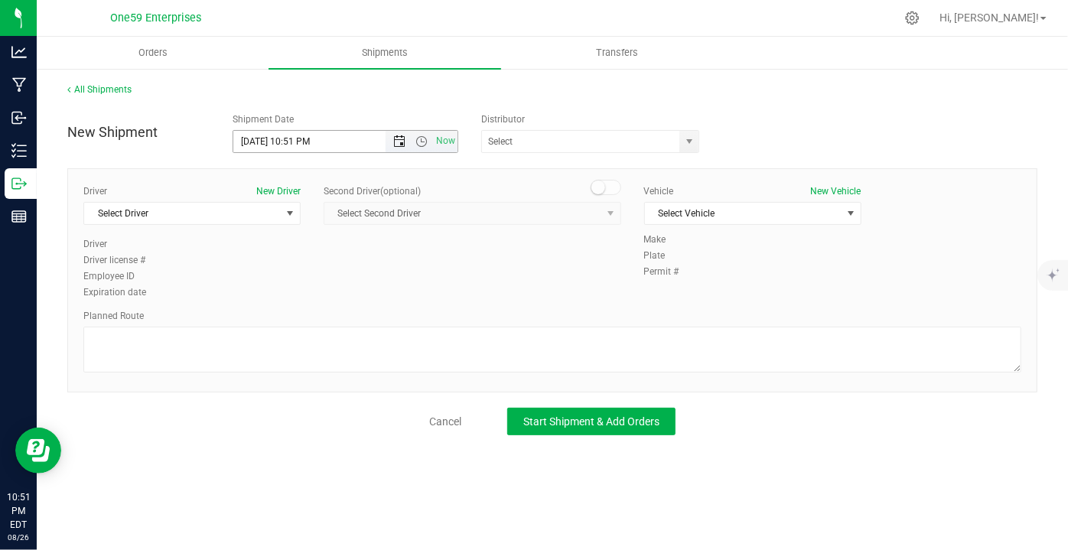
click at [398, 138] on span "Open the date view" at bounding box center [399, 141] width 12 height 12
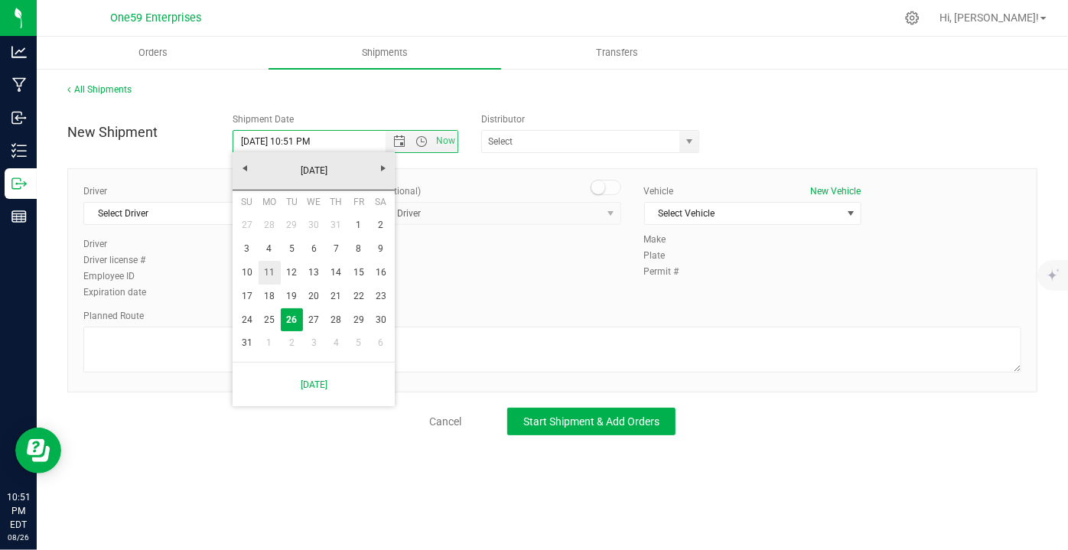
click at [272, 275] on link "11" at bounding box center [269, 273] width 22 height 24
type input "[DATE] 10:51 PM"
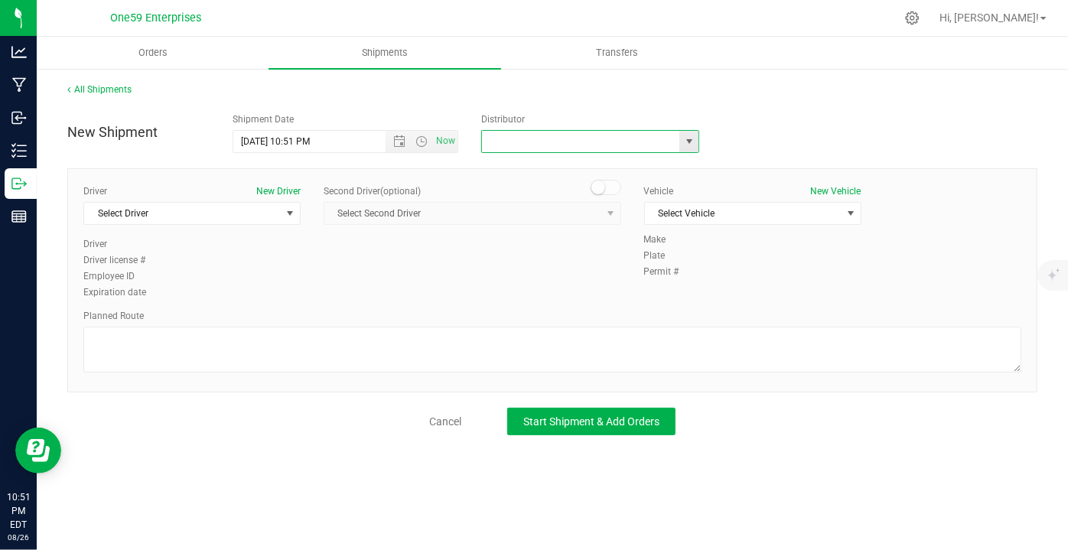
click at [546, 146] on input "text" at bounding box center [578, 141] width 192 height 21
click at [689, 141] on span "select" at bounding box center [689, 141] width 12 height 12
click at [554, 164] on li "One59 Distribution Warehouse" at bounding box center [590, 166] width 217 height 23
type input "One59 Distribution Warehouse"
click at [221, 206] on span "Select Driver" at bounding box center [182, 213] width 197 height 21
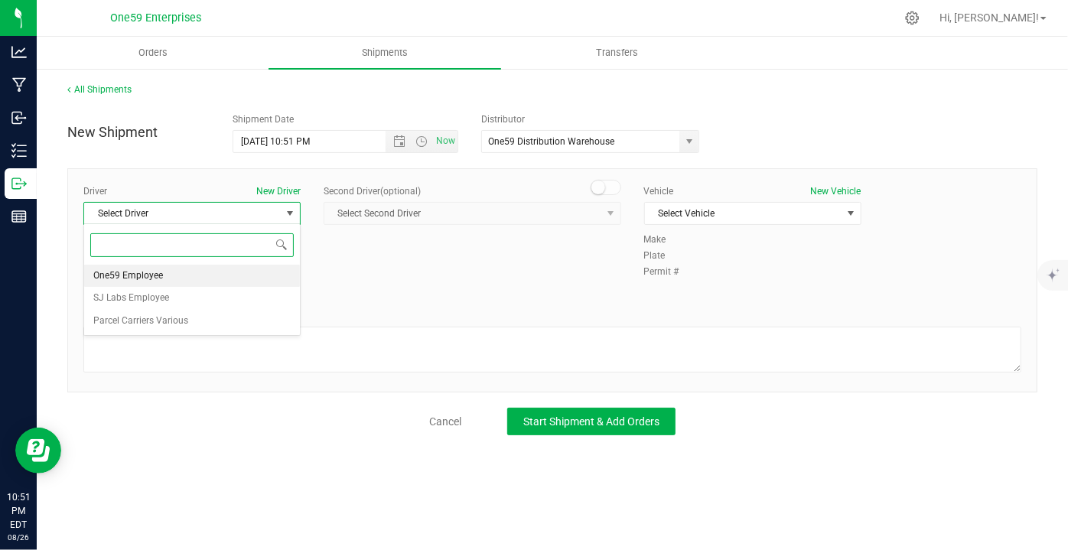
click at [154, 274] on span "One59 Employee" at bounding box center [128, 276] width 70 height 20
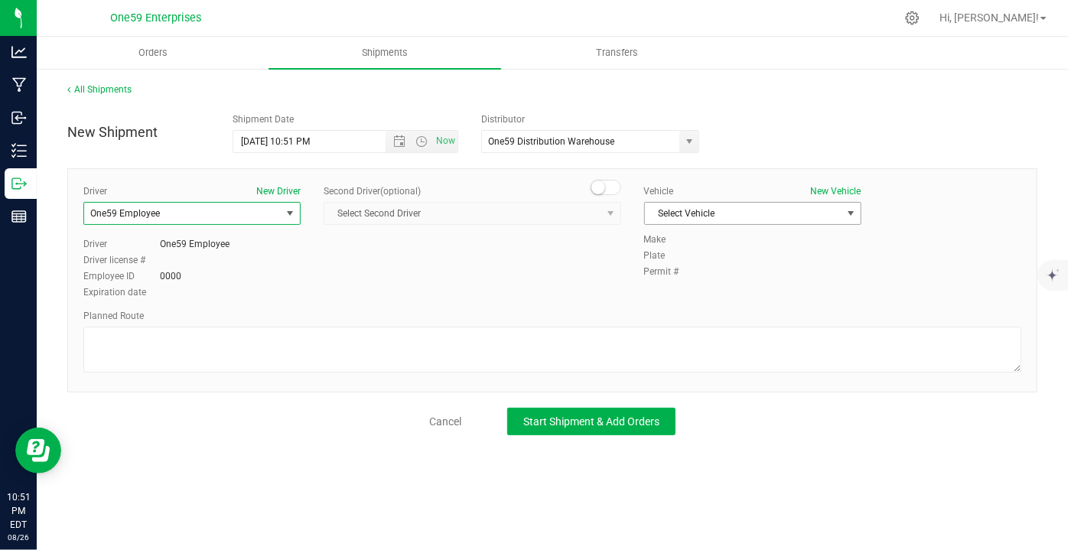
click at [704, 210] on span "Select Vehicle" at bounding box center [743, 213] width 197 height 21
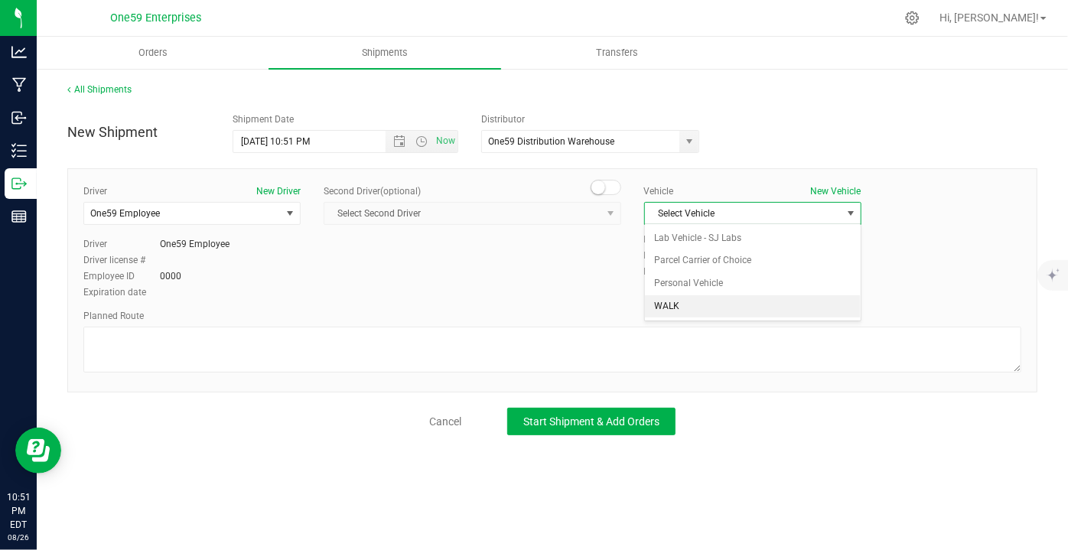
click at [679, 305] on li "WALK" at bounding box center [753, 306] width 216 height 23
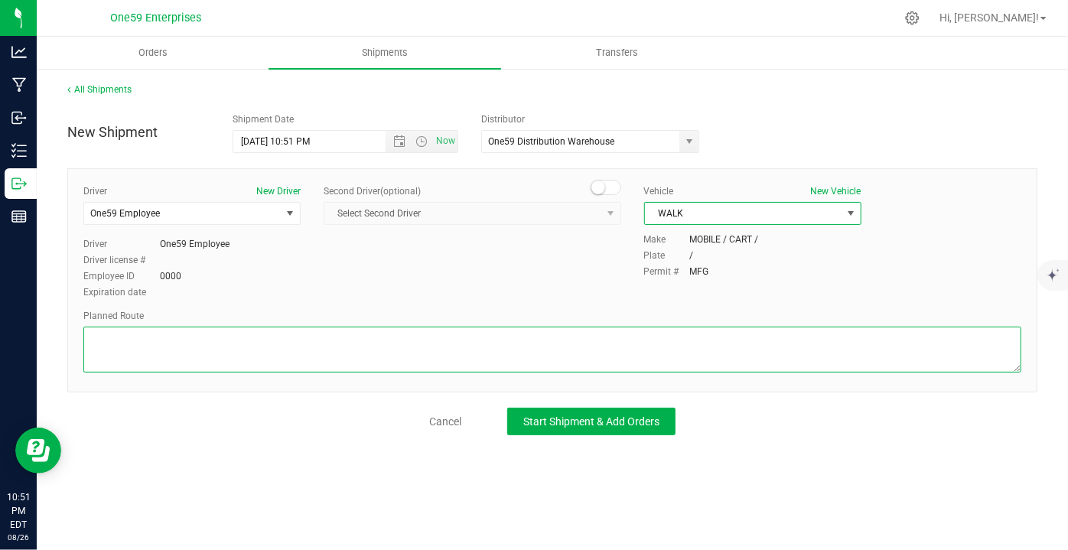
click at [190, 338] on textarea at bounding box center [552, 350] width 938 height 46
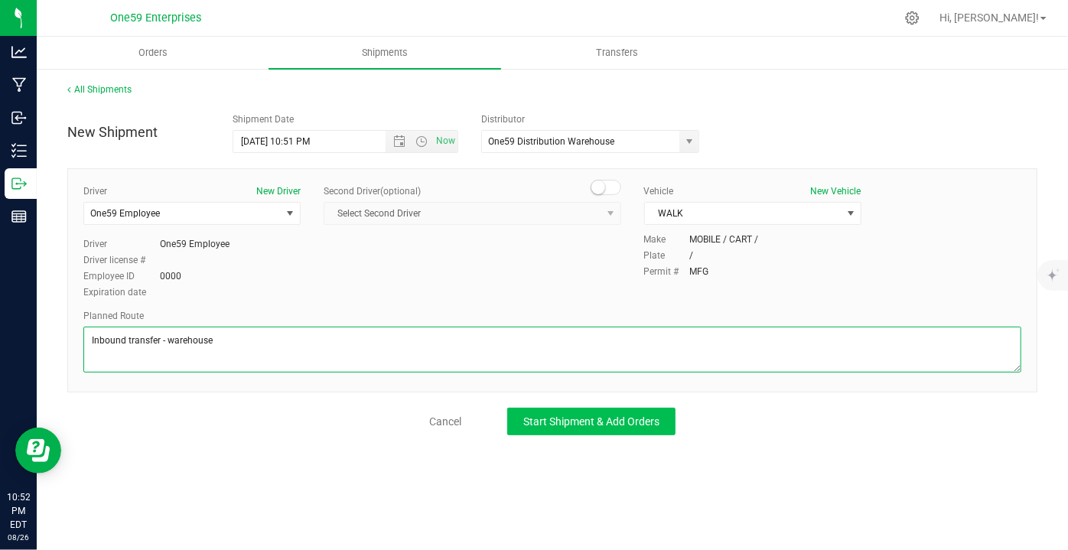
type textarea "Inbound transfer - warehouse"
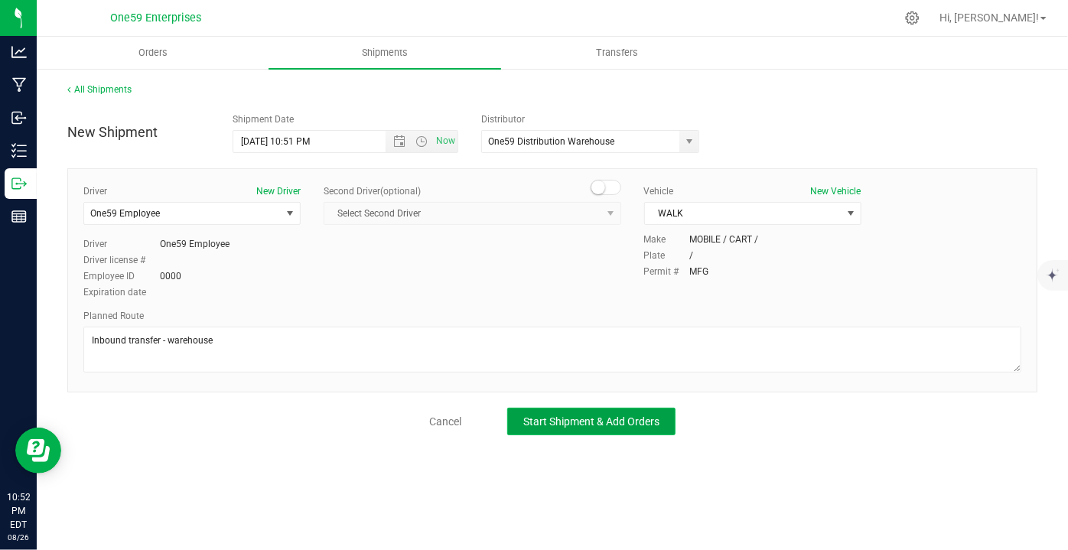
click at [581, 424] on span "Start Shipment & Add Orders" at bounding box center [591, 421] width 136 height 12
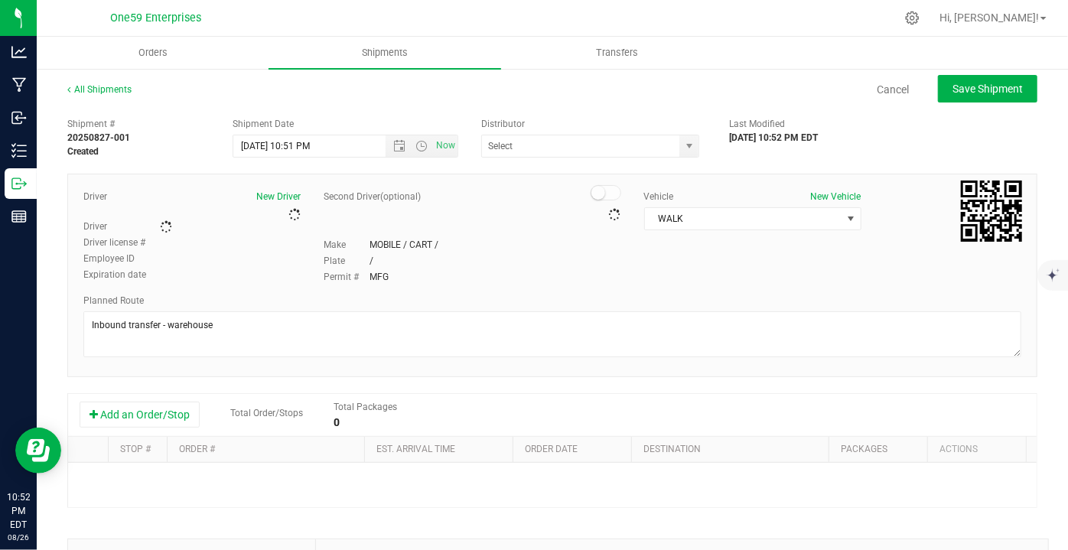
type input "One59 Distribution Warehouse"
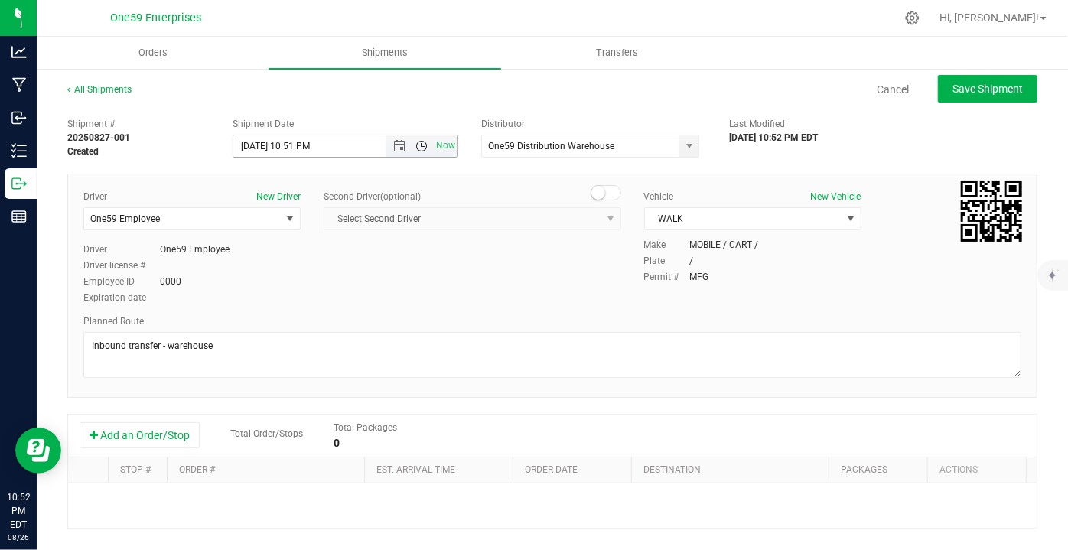
click at [418, 146] on span "Open the time view" at bounding box center [421, 146] width 12 height 12
click at [307, 284] on li "11:30 AM" at bounding box center [342, 291] width 220 height 20
click at [968, 89] on span "Save Shipment" at bounding box center [987, 89] width 70 height 12
type input "[DATE] 3:30 PM"
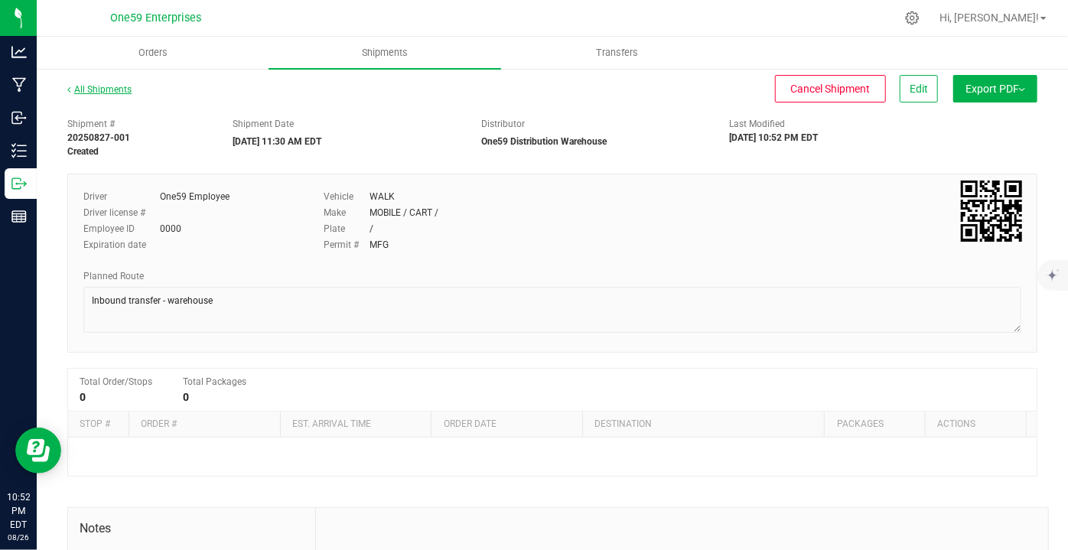
click at [112, 94] on link "All Shipments" at bounding box center [99, 89] width 64 height 11
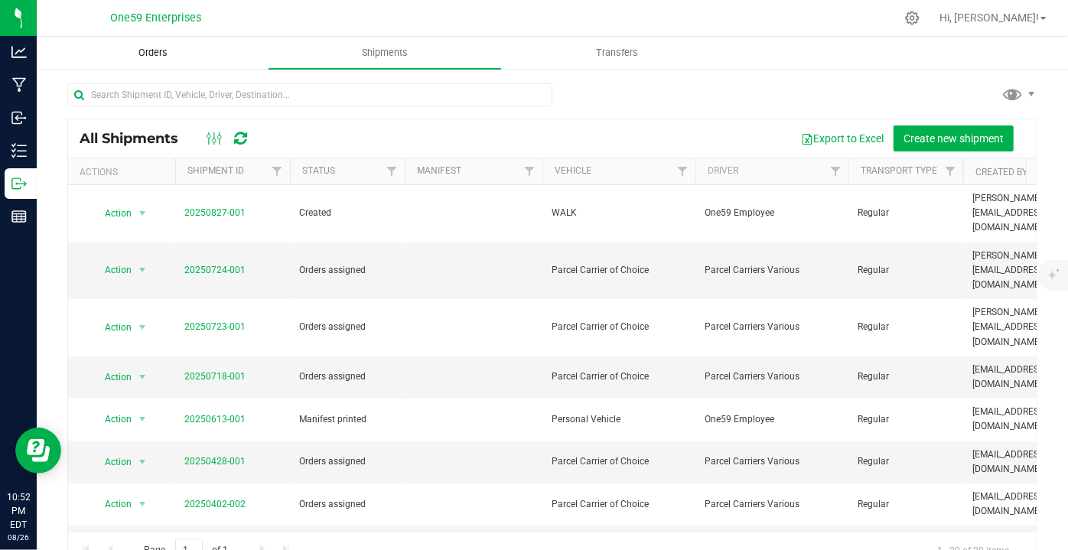
click at [142, 60] on uib-tab-heading "Orders" at bounding box center [152, 52] width 230 height 31
